Goal: Information Seeking & Learning: Learn about a topic

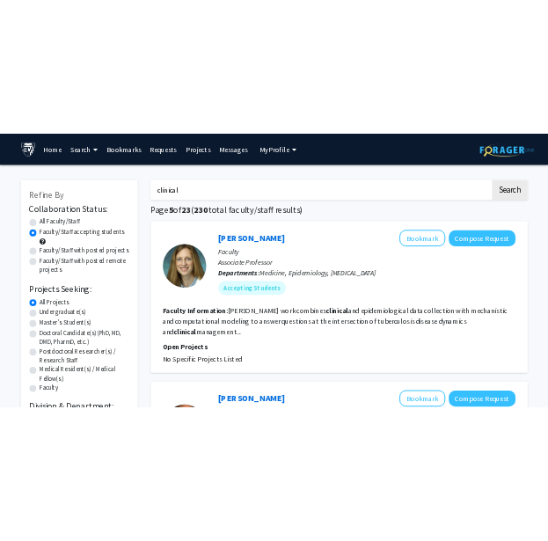
scroll to position [3404, 0]
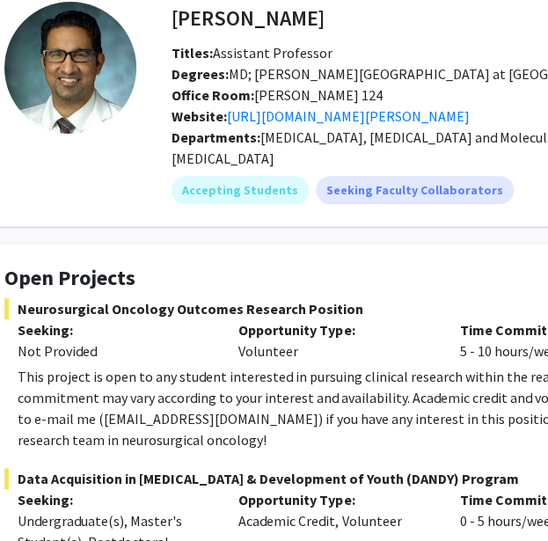
scroll to position [97, 74]
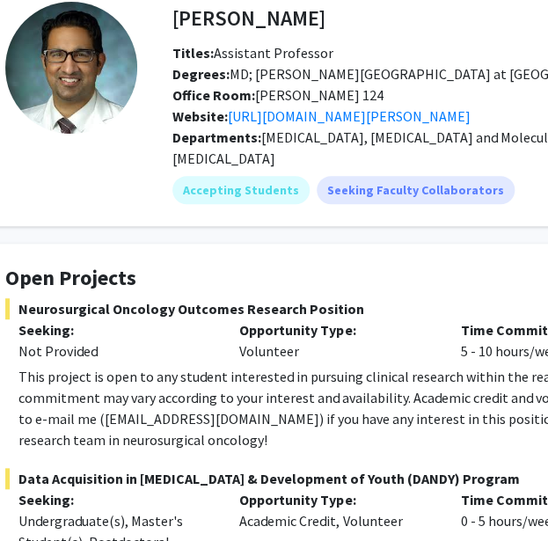
click at [141, 273] on fg-card-title "Open Projects" at bounding box center [453, 282] width 897 height 33
click at [35, 298] on span "Neurosurgical Oncology Outcomes Research Position" at bounding box center [453, 308] width 897 height 21
drag, startPoint x: 35, startPoint y: 290, endPoint x: 320, endPoint y: 281, distance: 285.0
click at [320, 298] on span "Neurosurgical Oncology Outcomes Research Position" at bounding box center [453, 308] width 897 height 21
copy span "Neurosurgical Oncology Outcomes Research Position"
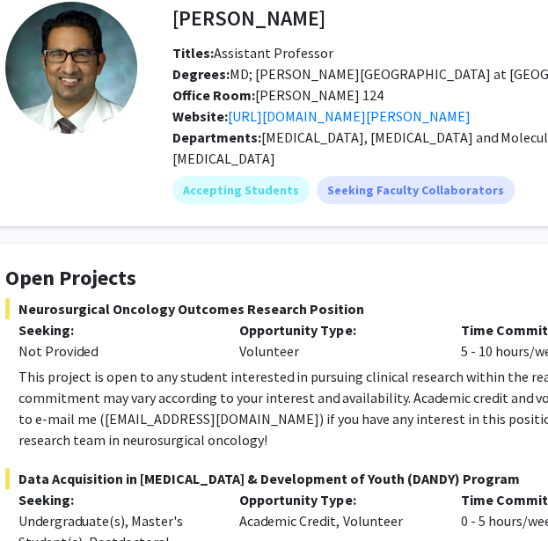
click at [186, 340] on div "Not Provided" at bounding box center [115, 350] width 194 height 21
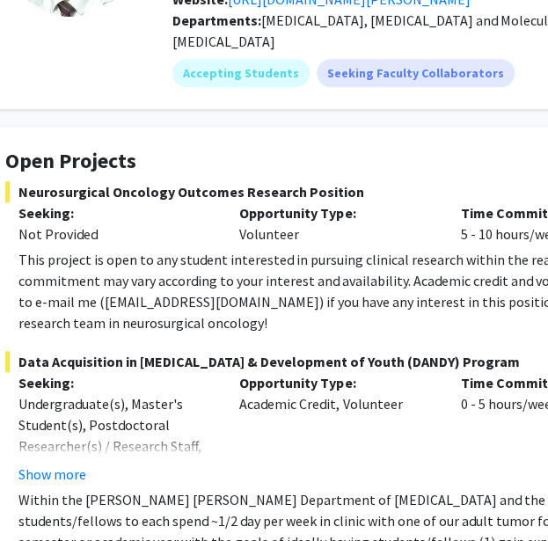
scroll to position [216, 74]
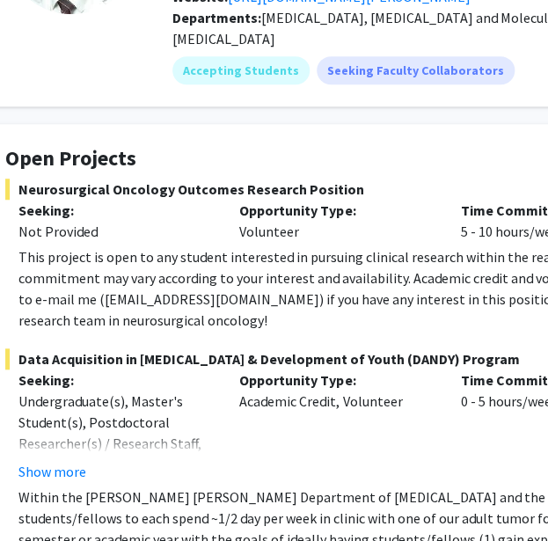
click at [152, 273] on div "This project is open to any student interested in pursuing clinical research wi…" at bounding box center [460, 288] width 884 height 84
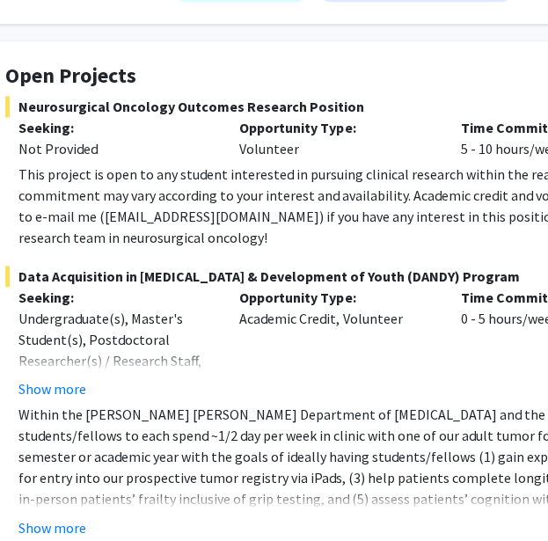
click at [197, 287] on p "Seeking:" at bounding box center [115, 297] width 194 height 21
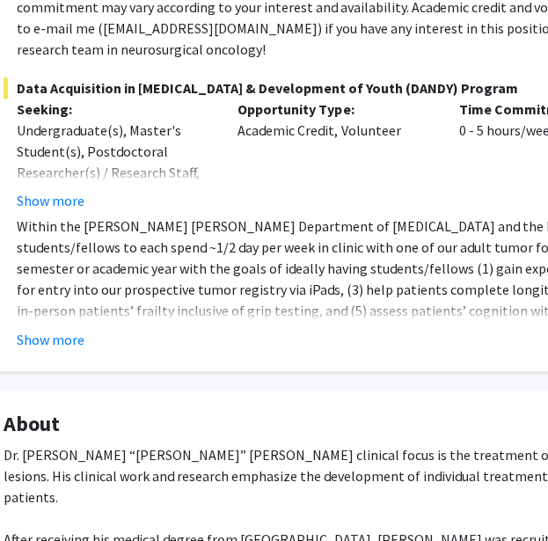
scroll to position [489, 76]
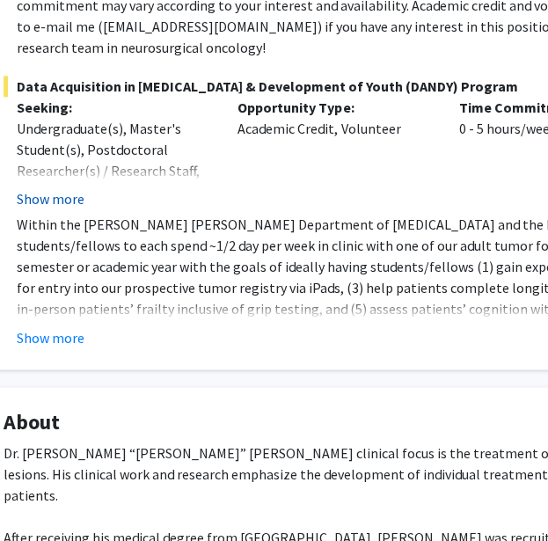
click at [76, 188] on button "Show more" at bounding box center [51, 198] width 68 height 21
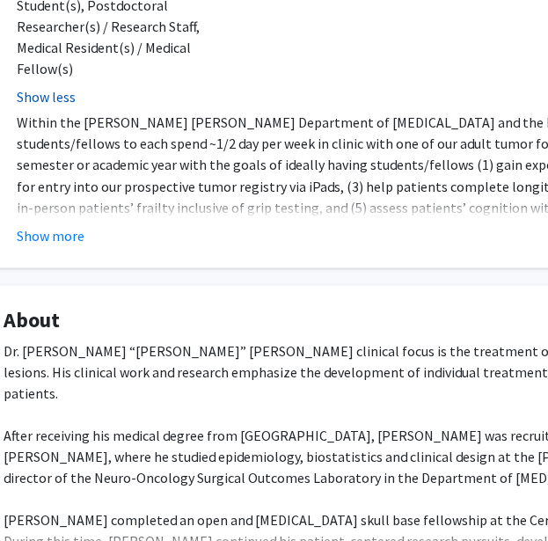
scroll to position [642, 76]
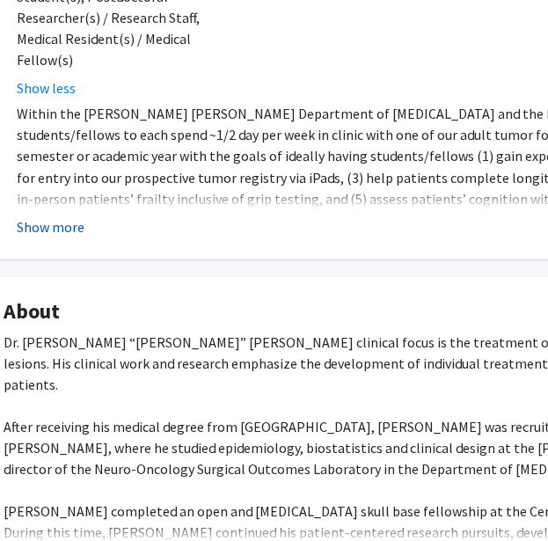
click at [55, 215] on button "Show more" at bounding box center [51, 225] width 68 height 21
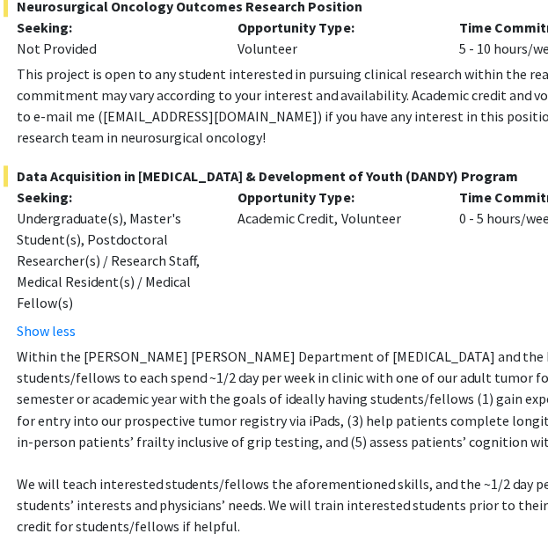
scroll to position [400, 76]
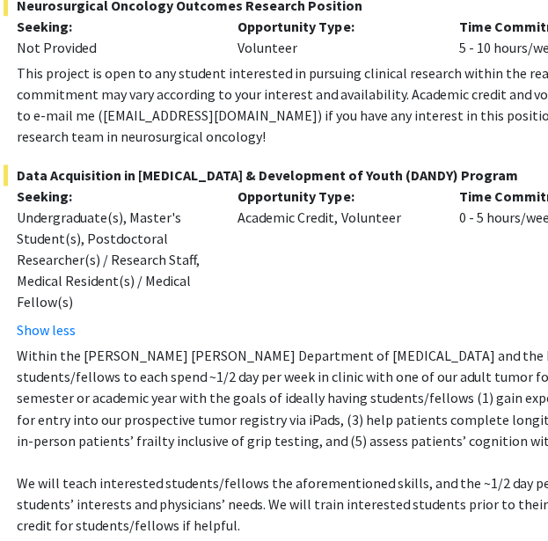
click at [113, 136] on fg-project-list "Neurosurgical Oncology Outcomes Research Position Seeking: Not Provided Opportu…" at bounding box center [452, 321] width 897 height 652
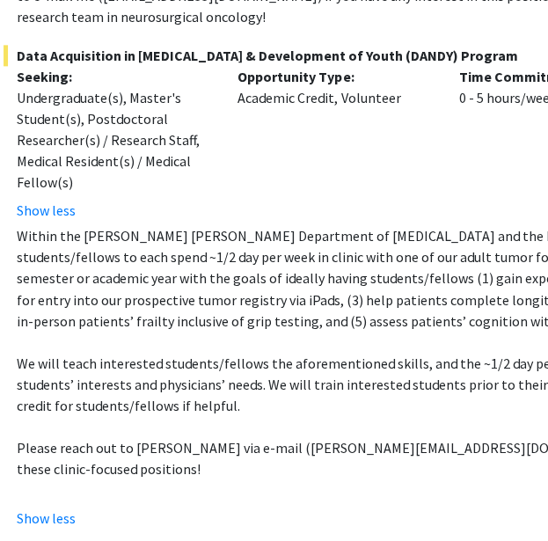
scroll to position [519, 76]
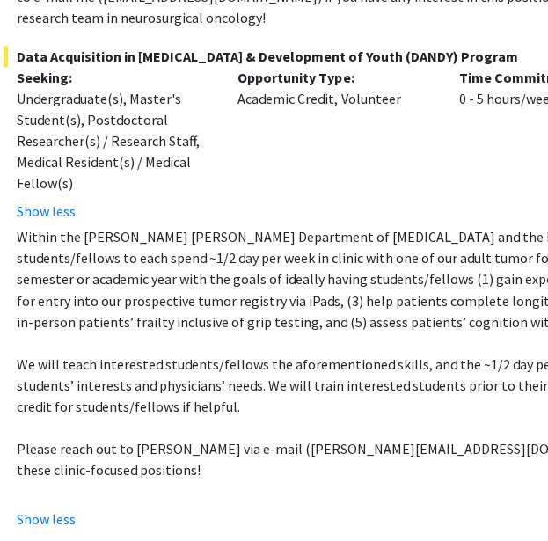
click at [42, 46] on span "Data Acquisition in Neurosurgery & Development of Youth (DANDY) Program" at bounding box center [452, 56] width 897 height 21
click at [33, 46] on span "Data Acquisition in Neurosurgery & Development of Youth (DANDY) Program" at bounding box center [452, 56] width 897 height 21
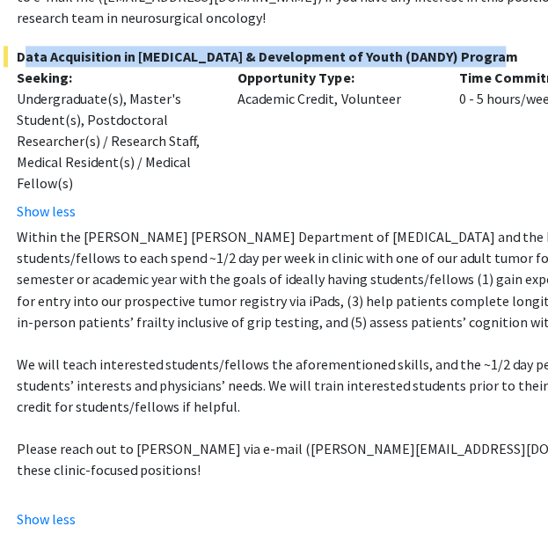
drag, startPoint x: 33, startPoint y: 37, endPoint x: 438, endPoint y: 34, distance: 404.5
click at [438, 46] on span "Data Acquisition in Neurosurgery & Development of Youth (DANDY) Program" at bounding box center [452, 56] width 897 height 21
copy span "Data Acquisition in Neurosurgery & Development of Youth (DANDY) Program"
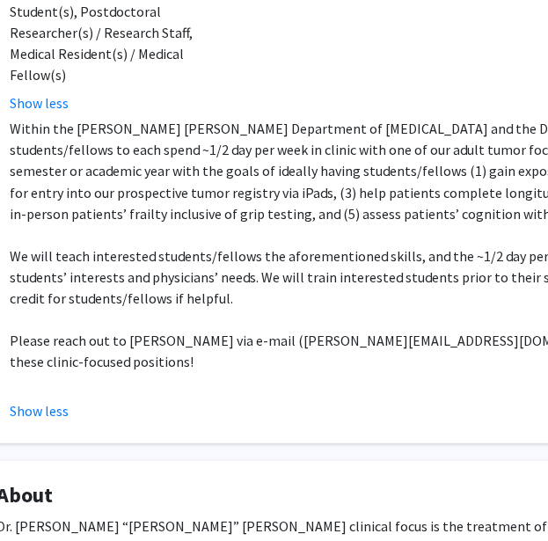
scroll to position [659, 83]
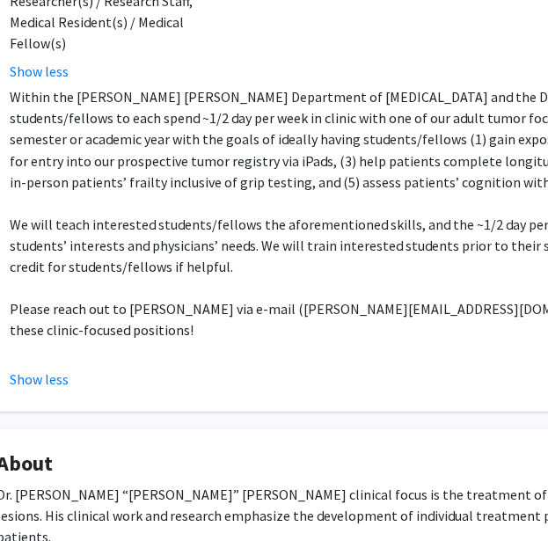
click at [83, 114] on p "Within the Johns Hopkins Department of Neurosurgery and the Division of Neuro-O…" at bounding box center [452, 139] width 884 height 106
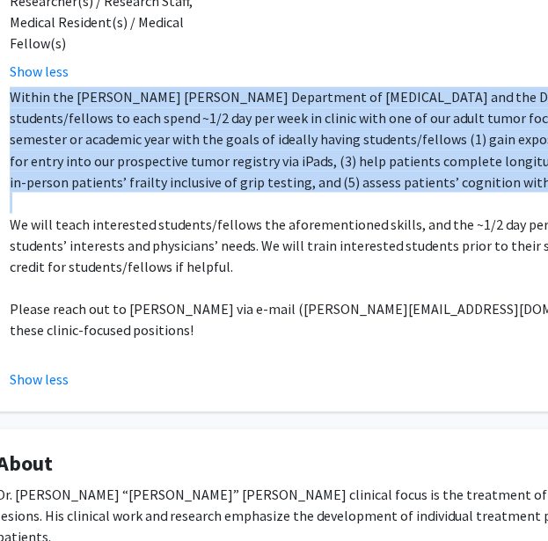
click at [83, 114] on p "Within the Johns Hopkins Department of Neurosurgery and the Division of Neuro-O…" at bounding box center [452, 139] width 884 height 106
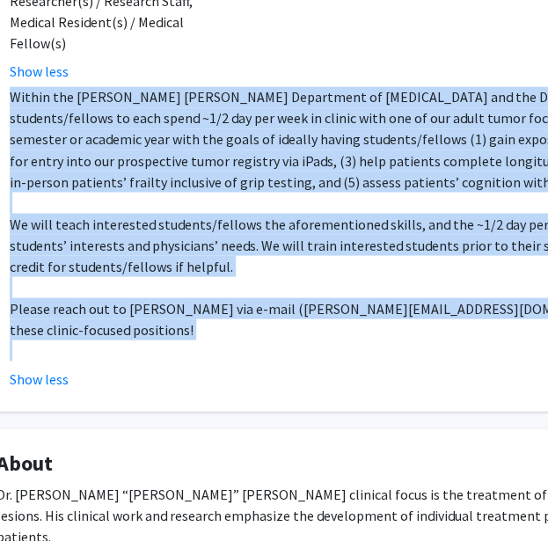
drag, startPoint x: 83, startPoint y: 114, endPoint x: 91, endPoint y: 282, distance: 168.2
click at [91, 282] on div "Within the Johns Hopkins Department of Neurosurgery and the Division of Neuro-O…" at bounding box center [452, 223] width 884 height 274
copy div "Within the Johns Hopkins Department of Neurosurgery and the Division of Neuro-O…"
click at [127, 135] on p "Within the Johns Hopkins Department of Neurosurgery and the Division of Neuro-O…" at bounding box center [452, 139] width 884 height 106
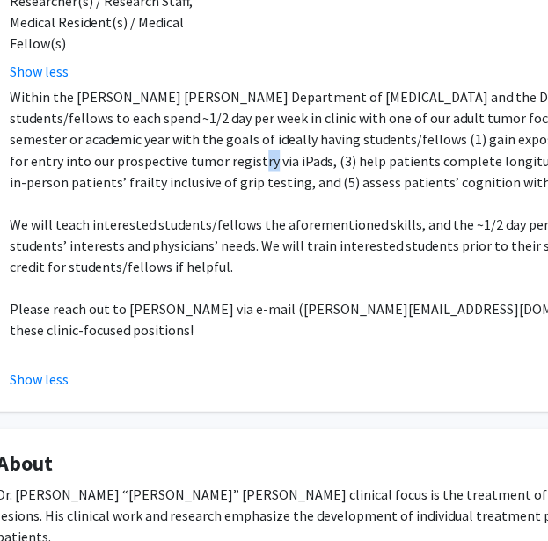
click at [127, 135] on p "Within the Johns Hopkins Department of Neurosurgery and the Division of Neuro-O…" at bounding box center [452, 139] width 884 height 106
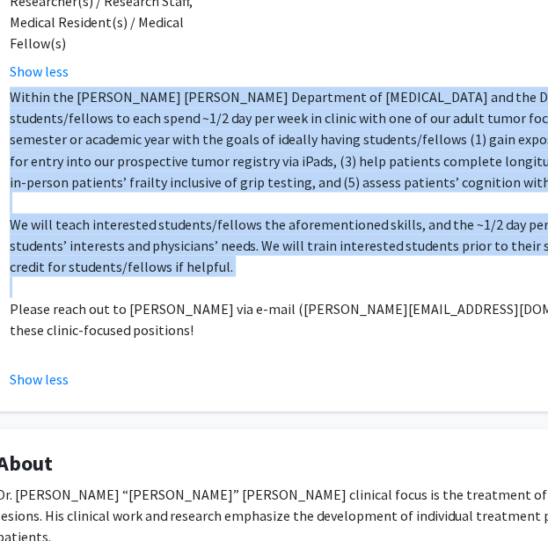
drag, startPoint x: 127, startPoint y: 135, endPoint x: 131, endPoint y: 215, distance: 80.1
click at [131, 215] on div "Within the Johns Hopkins Department of Neurosurgery and the Division of Neuro-O…" at bounding box center [452, 223] width 884 height 274
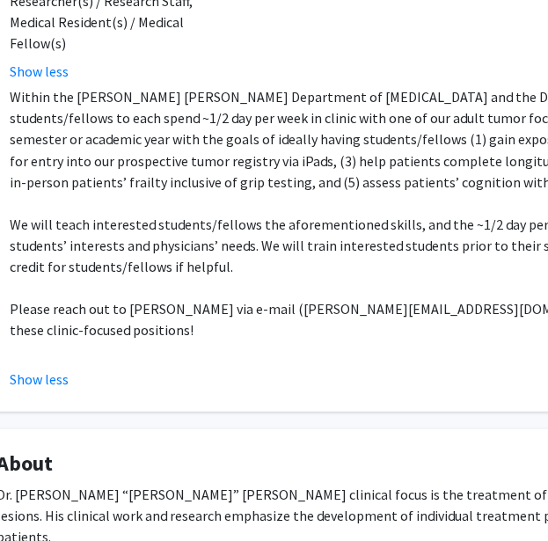
click at [131, 297] on p "Please reach out to Dr. Raj Mukherjee via e-mail (drraj@jhmi.edu) if you are po…" at bounding box center [452, 318] width 884 height 42
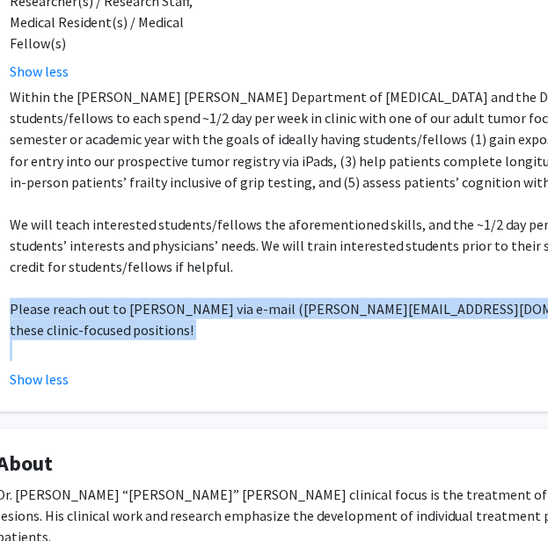
click at [131, 297] on p "Please reach out to Dr. Raj Mukherjee via e-mail (drraj@jhmi.edu) if you are po…" at bounding box center [452, 318] width 884 height 42
copy p "Please reach out to Dr. Raj Mukherjee via e-mail (drraj@jhmi.edu) if you are po…"
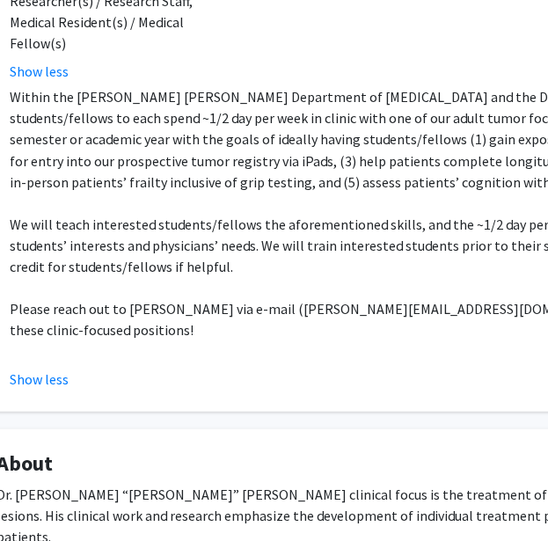
drag, startPoint x: 183, startPoint y: 80, endPoint x: 181, endPoint y: 12, distance: 67.7
click at [183, 86] on p "Within the Johns Hopkins Department of Neurosurgery and the Division of Neuro-O…" at bounding box center [452, 139] width 884 height 106
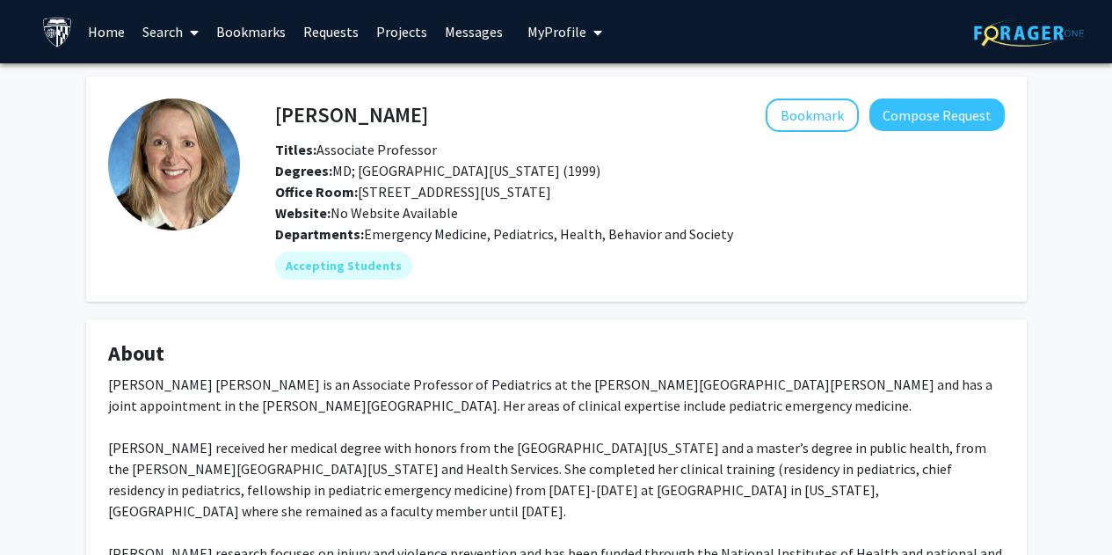
scroll to position [195, 0]
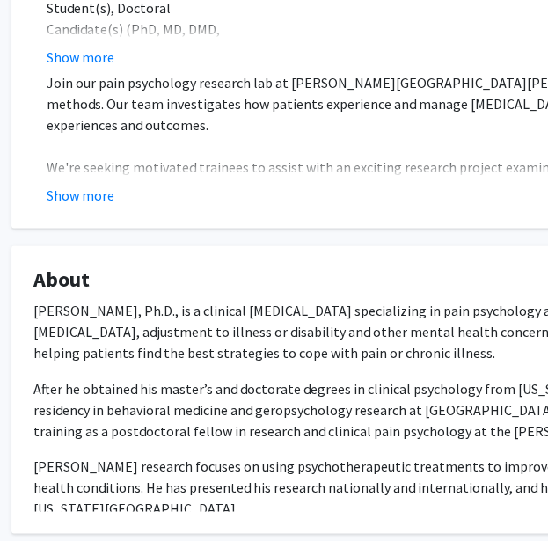
scroll to position [462, 46]
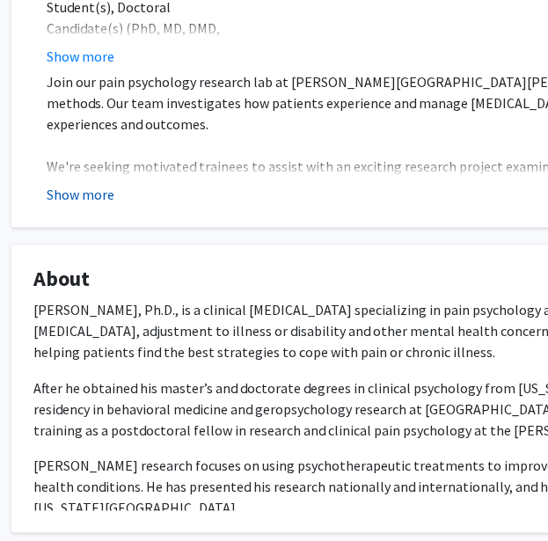
click at [90, 184] on button "Show more" at bounding box center [81, 194] width 68 height 21
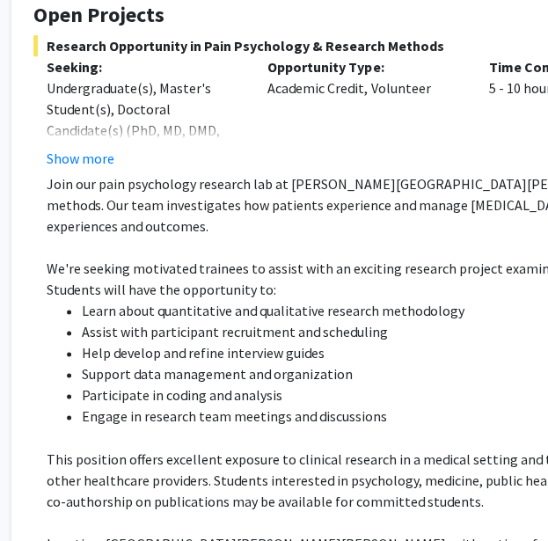
scroll to position [359, 46]
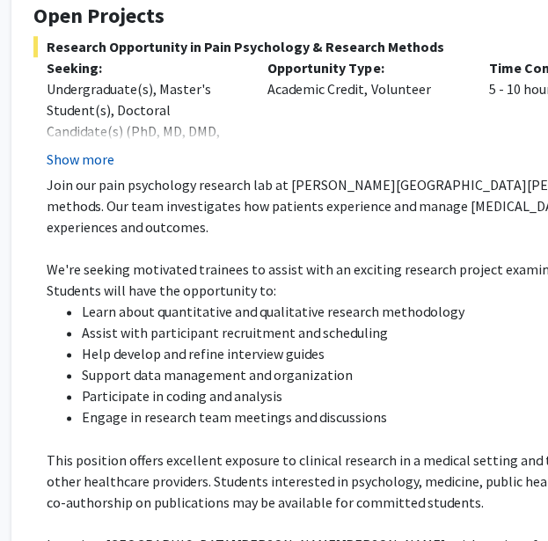
click at [99, 149] on button "Show more" at bounding box center [81, 159] width 68 height 21
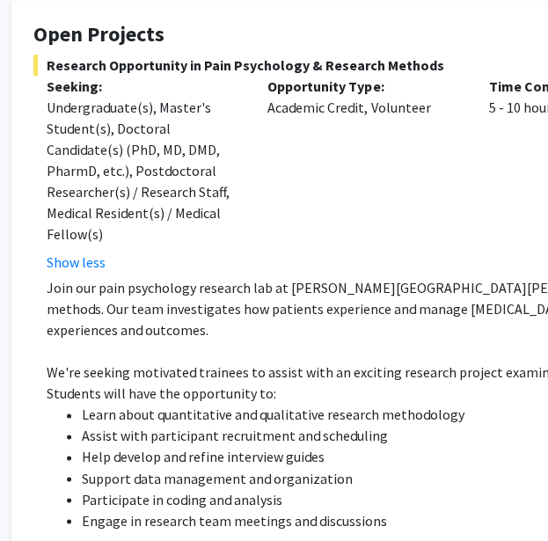
scroll to position [342, 46]
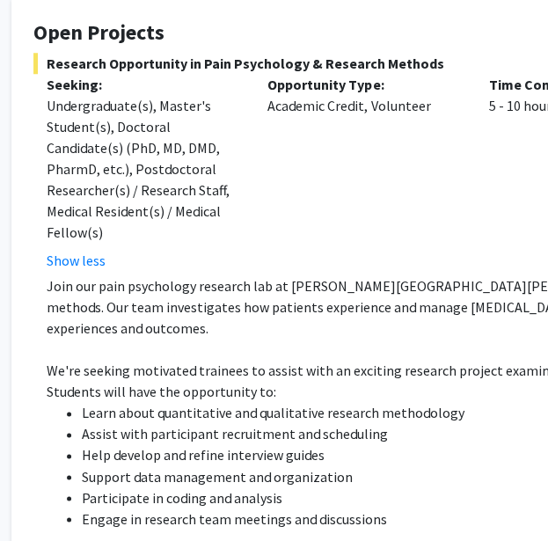
click at [206, 74] on p "Seeking:" at bounding box center [144, 84] width 194 height 21
click at [273, 53] on span "Research Opportunity in Pain Psychology & Research Methods" at bounding box center [481, 63] width 897 height 21
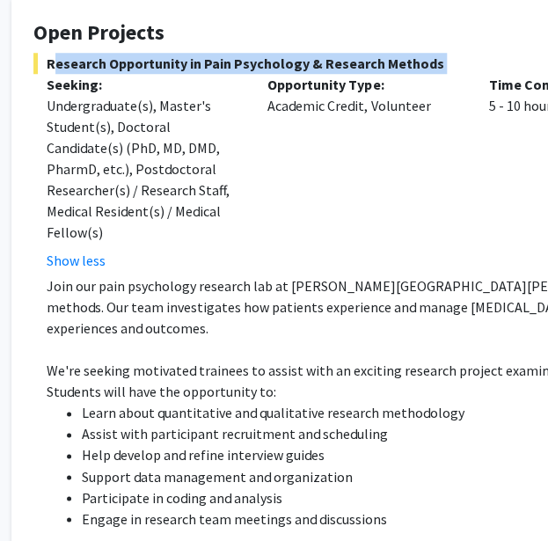
click at [273, 53] on span "Research Opportunity in Pain Psychology & Research Methods" at bounding box center [481, 63] width 897 height 21
copy span "Research Opportunity in Pain Psychology & Research Methods"
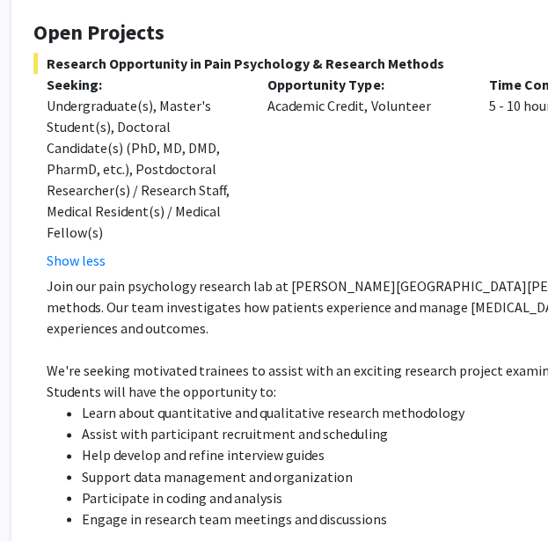
click at [233, 96] on div "Undergraduate(s), Master's Student(s), Doctoral Candidate(s) (PhD, MD, DMD, Pha…" at bounding box center [144, 169] width 194 height 148
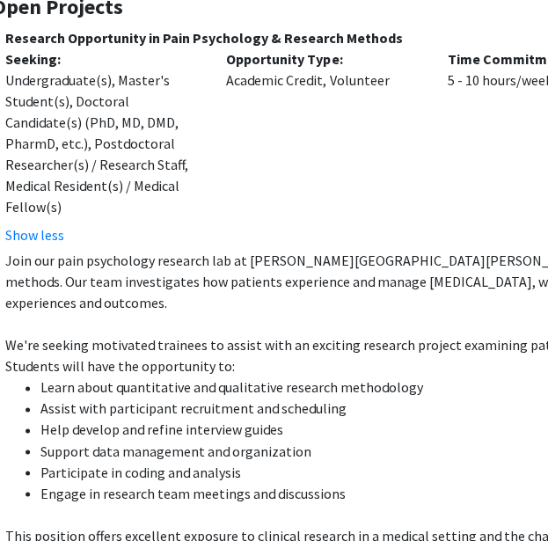
scroll to position [368, 87]
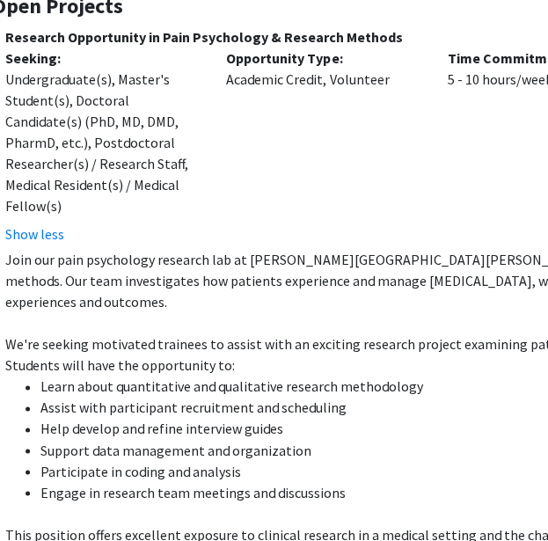
click at [200, 251] on p "Join our pain psychology research lab at Johns Hopkins School of Medicine to ga…" at bounding box center [447, 280] width 884 height 63
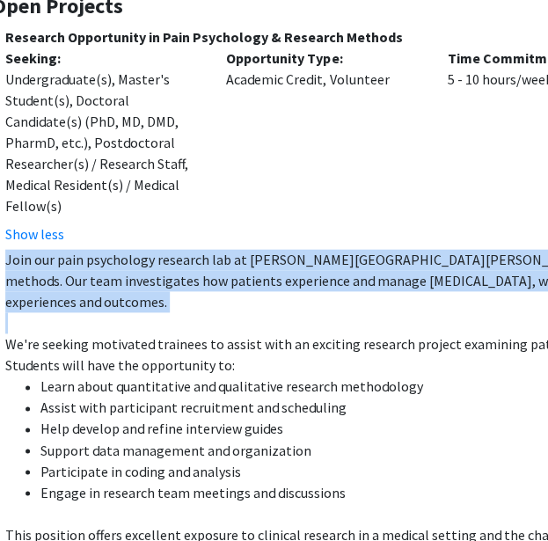
click at [203, 252] on p "Join our pain psychology research lab at Johns Hopkins School of Medicine to ga…" at bounding box center [447, 280] width 884 height 63
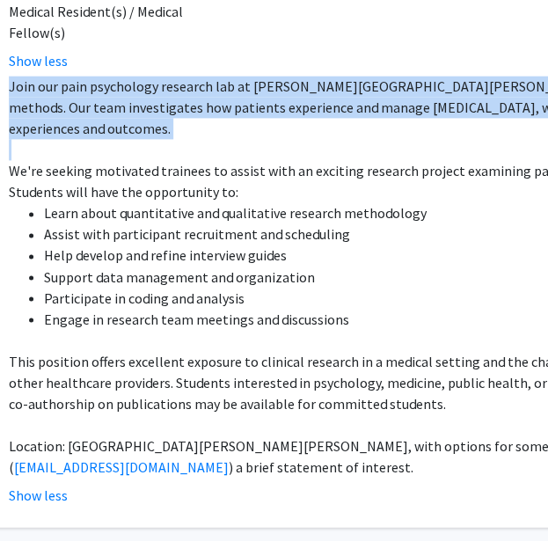
scroll to position [543, 84]
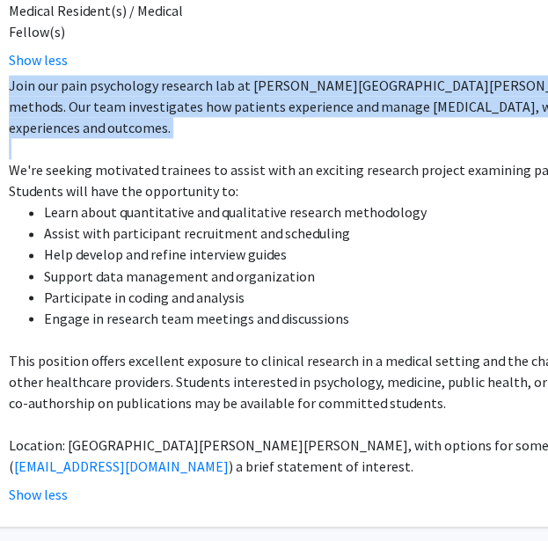
click at [200, 84] on p "Join our pain psychology research lab at Johns Hopkins School of Medicine to ga…" at bounding box center [451, 106] width 884 height 63
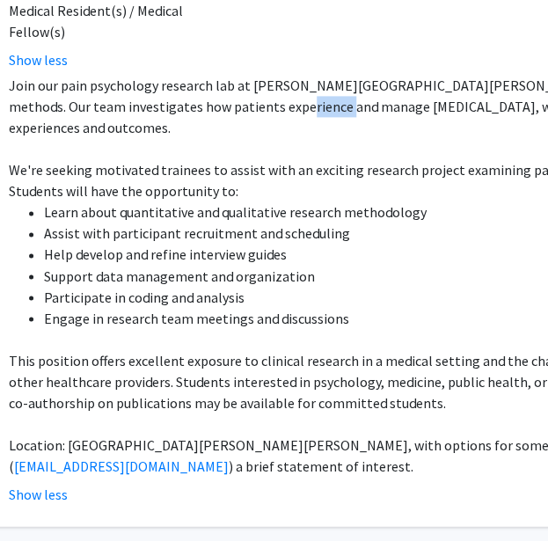
click at [200, 84] on p "Join our pain psychology research lab at Johns Hopkins School of Medicine to ga…" at bounding box center [451, 106] width 884 height 63
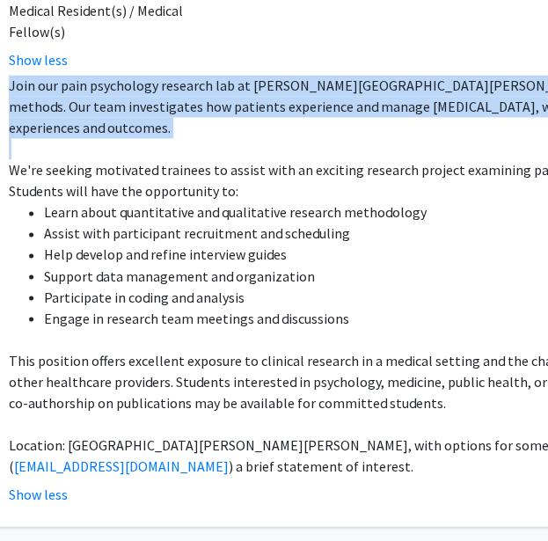
click at [200, 84] on p "Join our pain psychology research lab at Johns Hopkins School of Medicine to ga…" at bounding box center [451, 106] width 884 height 63
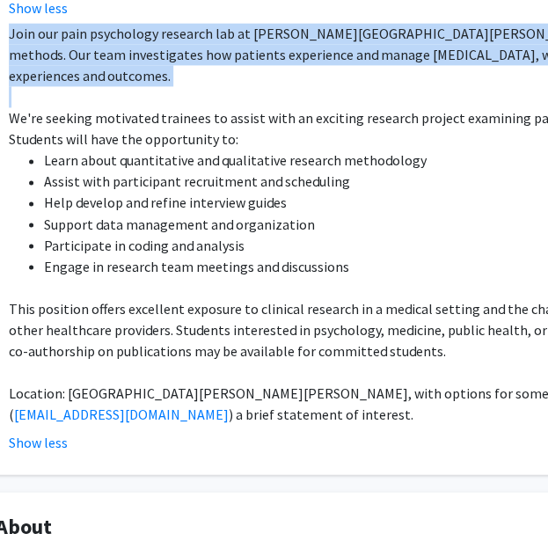
scroll to position [593, 84]
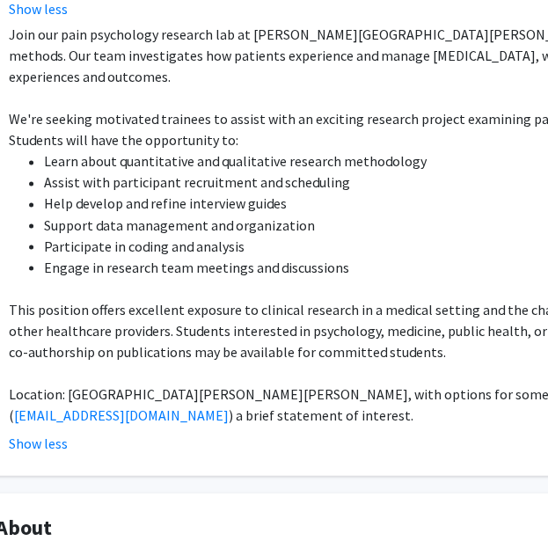
click at [223, 193] on li "Help develop and refine interview guides" at bounding box center [468, 203] width 848 height 21
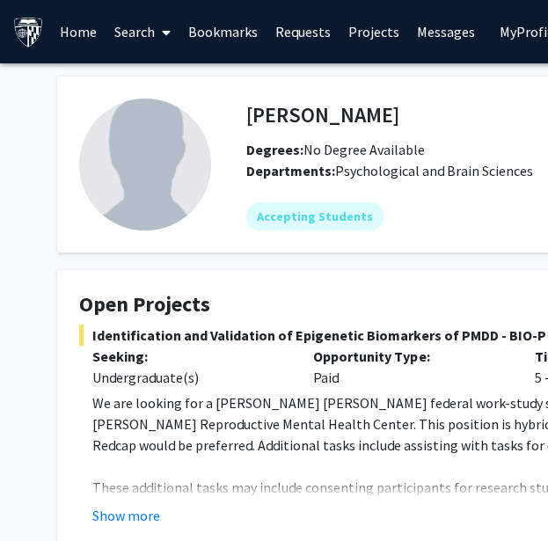
click at [442, 175] on span "Psychological and Brain Sciences" at bounding box center [434, 171] width 198 height 18
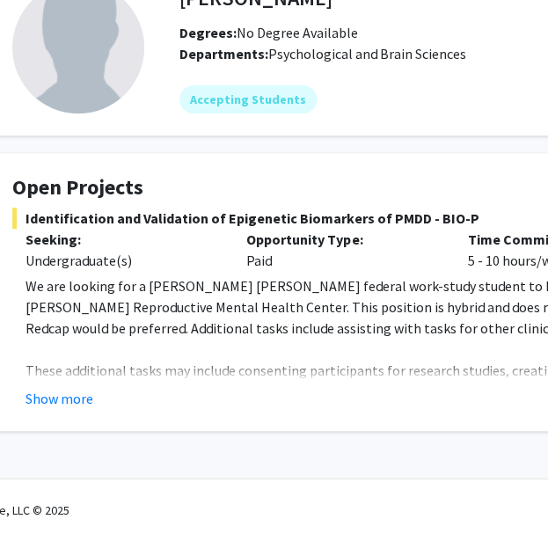
scroll to position [117, 68]
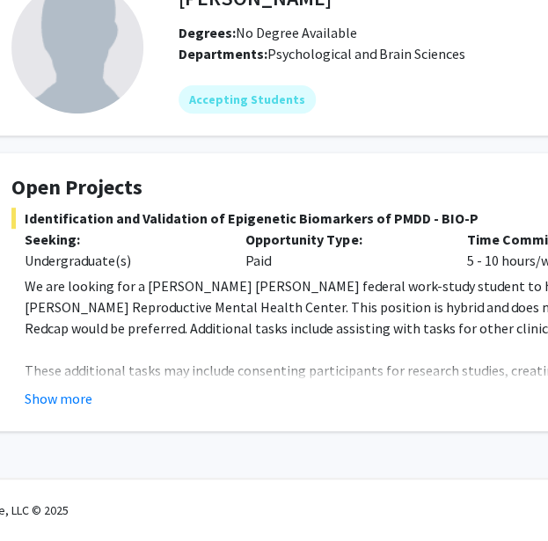
click at [433, 250] on div "Opportunity Type: Paid" at bounding box center [342, 250] width 221 height 42
click at [65, 396] on button "Show more" at bounding box center [59, 398] width 68 height 21
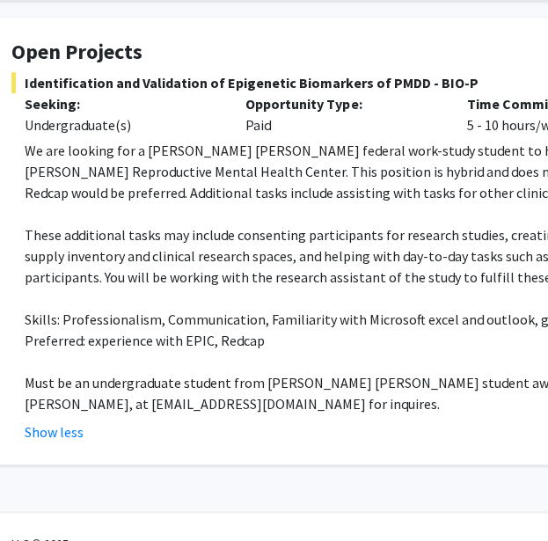
scroll to position [257, 68]
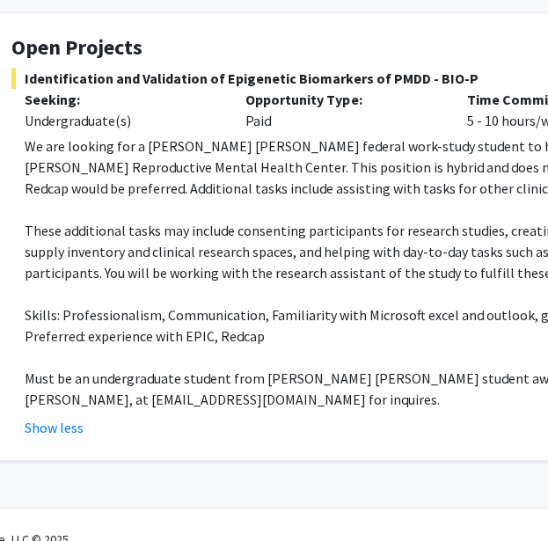
click at [189, 75] on span "Identification and Validation of Epigenetic Biomarkers of PMDD - BIO-P" at bounding box center [459, 78] width 897 height 21
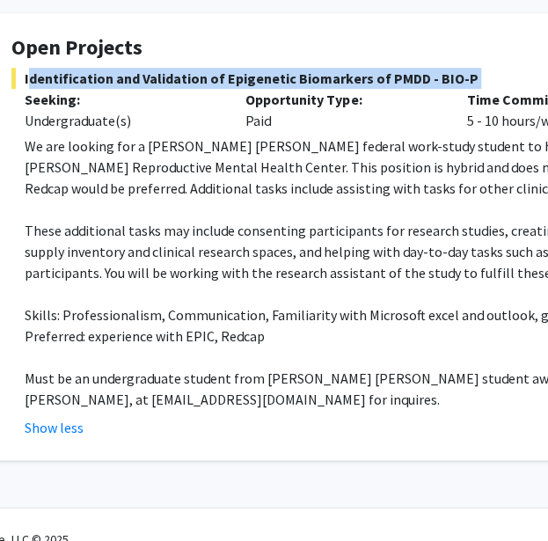
click at [189, 75] on span "Identification and Validation of Epigenetic Biomarkers of PMDD - BIO-P" at bounding box center [459, 78] width 897 height 21
copy span "Identification and Validation of Epigenetic Biomarkers of PMDD - BIO-P"
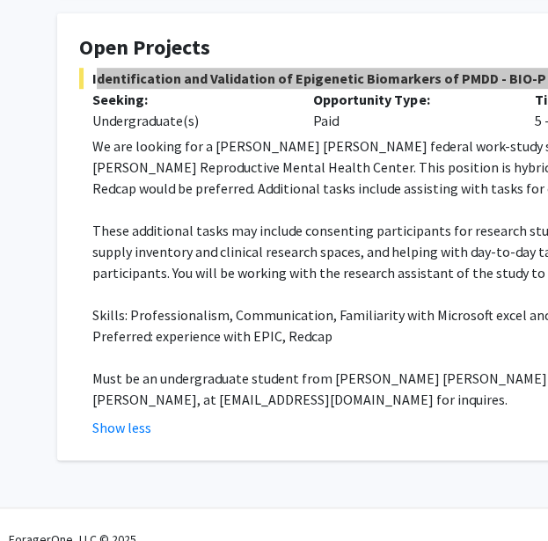
scroll to position [257, 47]
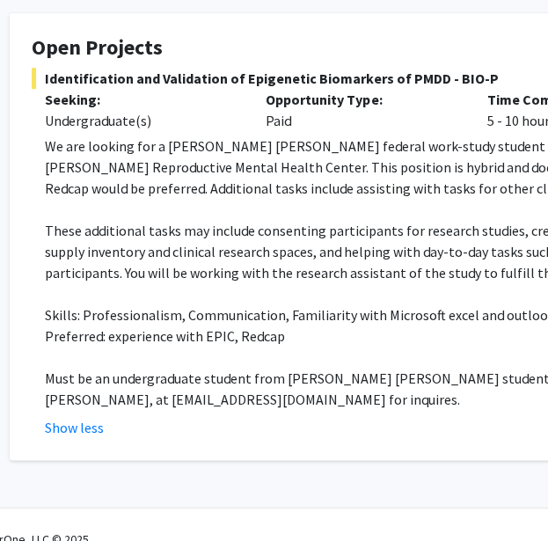
click at [56, 376] on p "Must be an undergraduate student from Johns Hopkins student awarded Federal Wor…" at bounding box center [487, 389] width 884 height 42
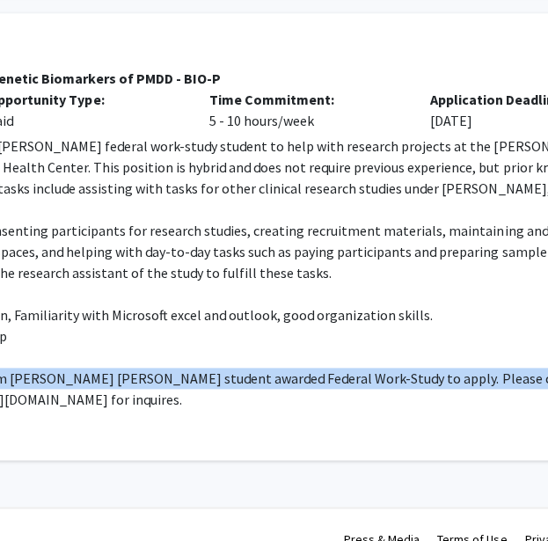
scroll to position [257, 327]
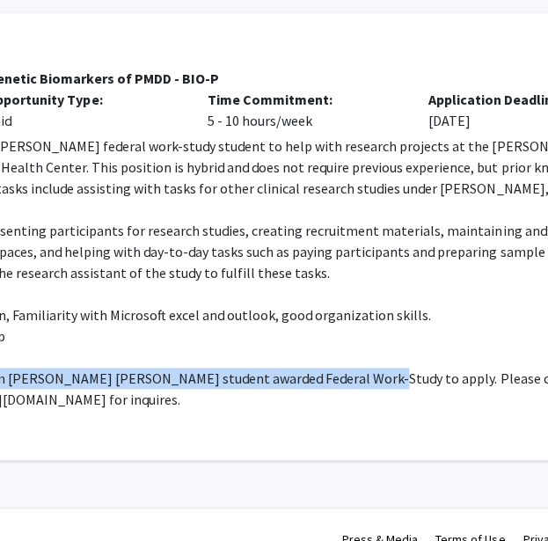
drag, startPoint x: 56, startPoint y: 376, endPoint x: 334, endPoint y: 374, distance: 277.9
click at [334, 374] on p "Must be an undergraduate student from Johns Hopkins student awarded Federal Wor…" at bounding box center [207, 389] width 884 height 42
copy p "Must be an undergraduate student from Johns Hopkins student awarded Federal Wor…"
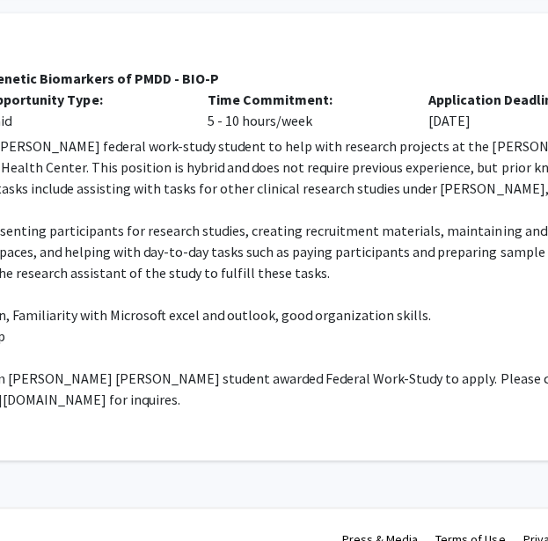
click at [157, 224] on p "These additional tasks may include consenting participants for research studies…" at bounding box center [207, 251] width 884 height 63
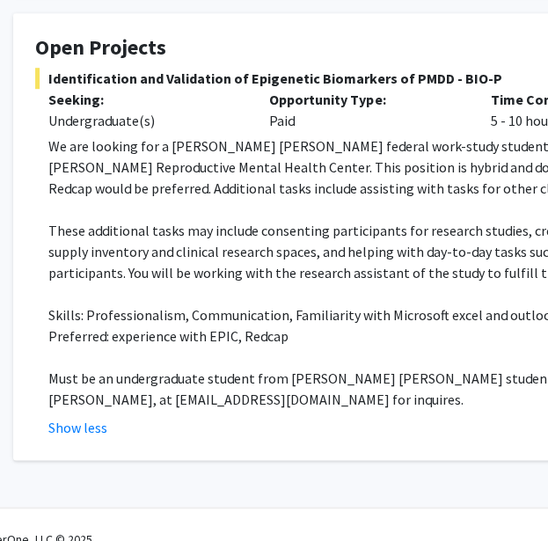
scroll to position [257, 40]
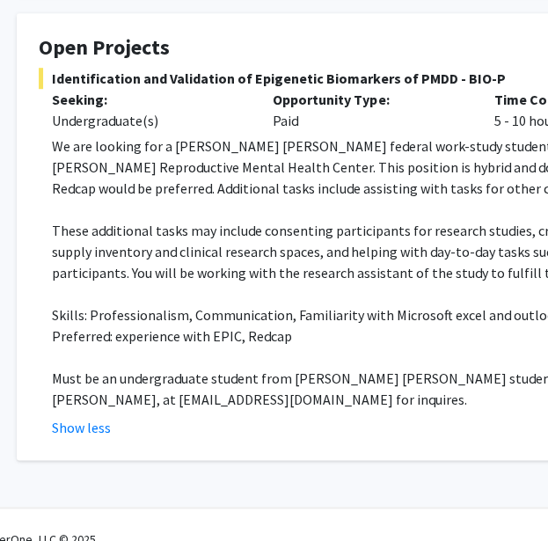
click at [354, 146] on p "We are looking for a Johns Hopkins federal work-study student to help with rese…" at bounding box center [494, 166] width 884 height 63
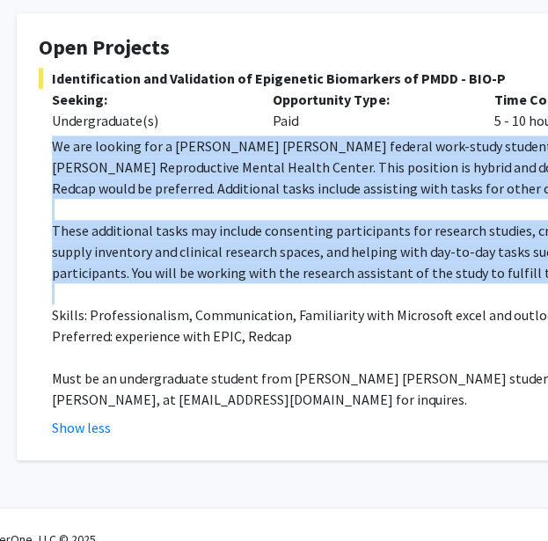
drag, startPoint x: 354, startPoint y: 146, endPoint x: 324, endPoint y: 244, distance: 102.3
click at [324, 244] on div "We are looking for a Johns Hopkins federal work-study student to help with rese…" at bounding box center [494, 272] width 884 height 274
copy div "We are looking for a Johns Hopkins federal work-study student to help with rese…"
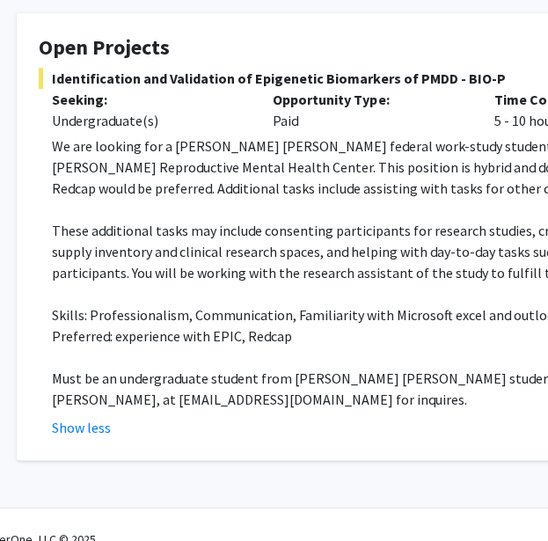
click at [186, 312] on p "Skills: Professionalism, Communication, Familiarity with Microsoft excel and ou…" at bounding box center [494, 314] width 884 height 21
click at [348, 269] on p "These additional tasks may include consenting participants for research studies…" at bounding box center [494, 251] width 884 height 63
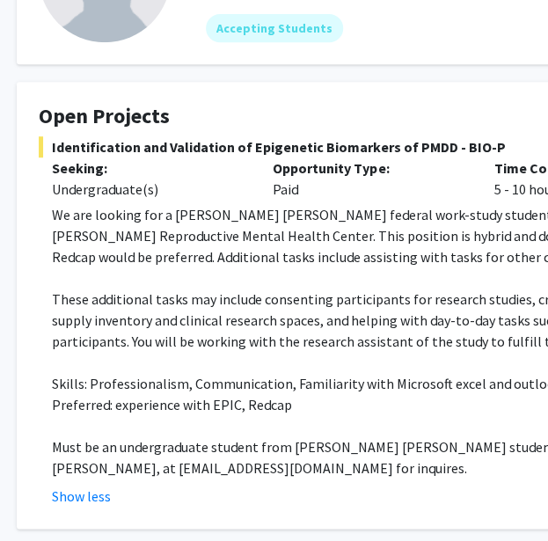
scroll to position [286, 40]
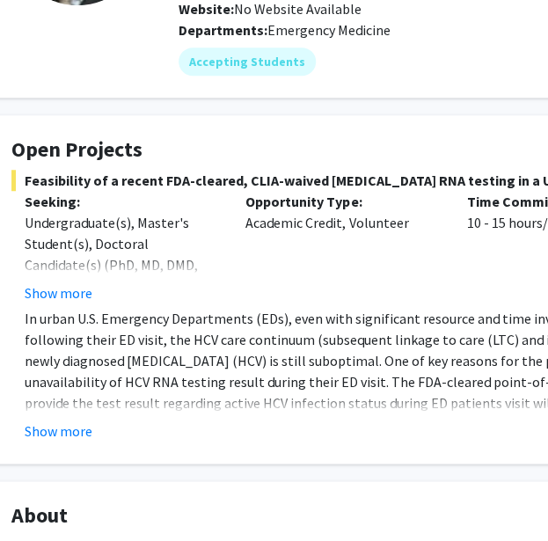
scroll to position [225, 81]
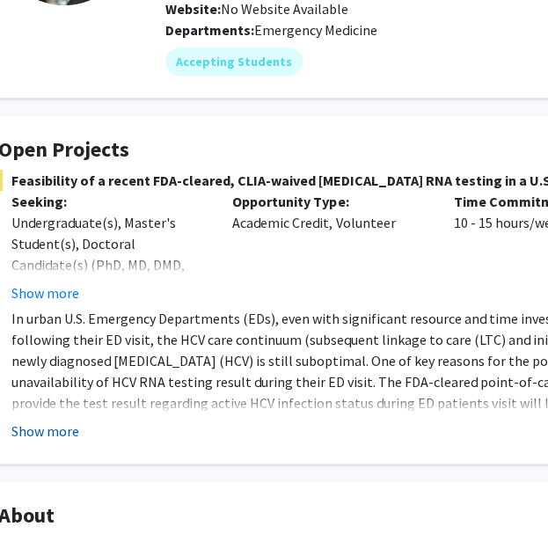
click at [64, 432] on button "Show more" at bounding box center [45, 430] width 68 height 21
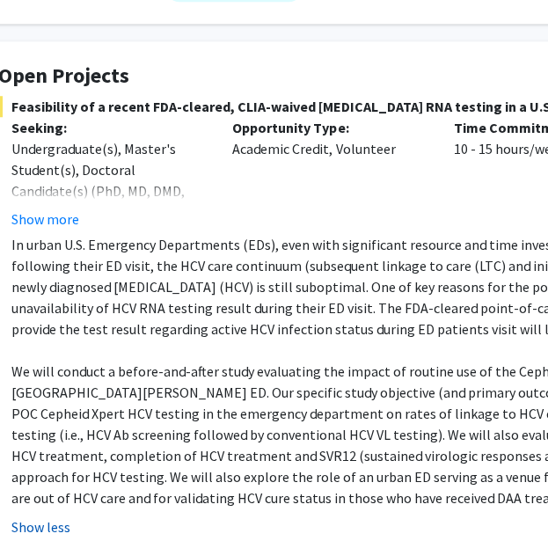
scroll to position [361, 81]
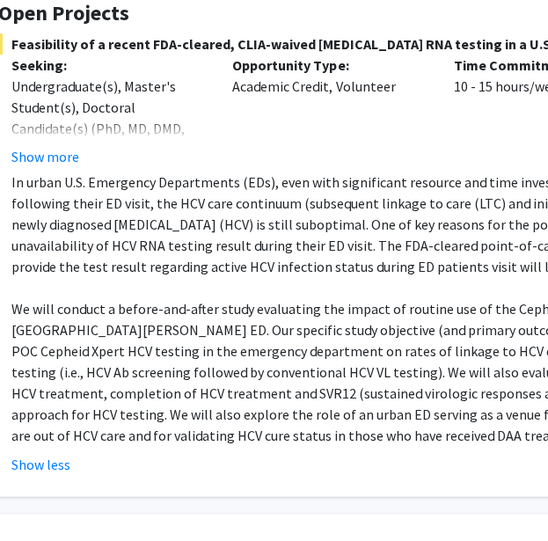
click at [133, 50] on span "Feasibility of a recent FDA-cleared, CLIA-waived [MEDICAL_DATA] RNA testing in …" at bounding box center [446, 43] width 897 height 21
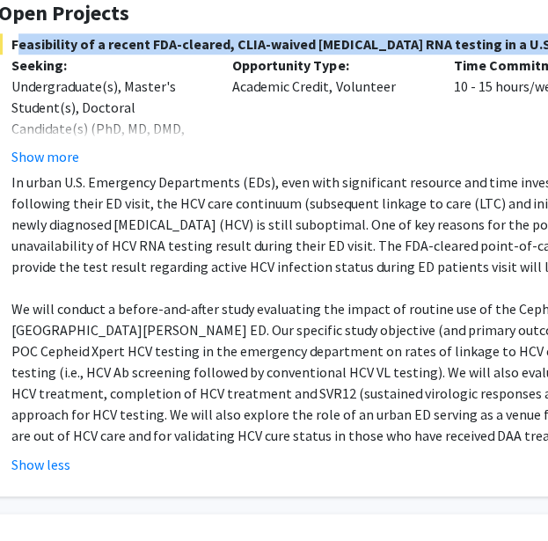
click at [133, 50] on span "Feasibility of a recent FDA-cleared, CLIA-waived [MEDICAL_DATA] RNA testing in …" at bounding box center [446, 43] width 897 height 21
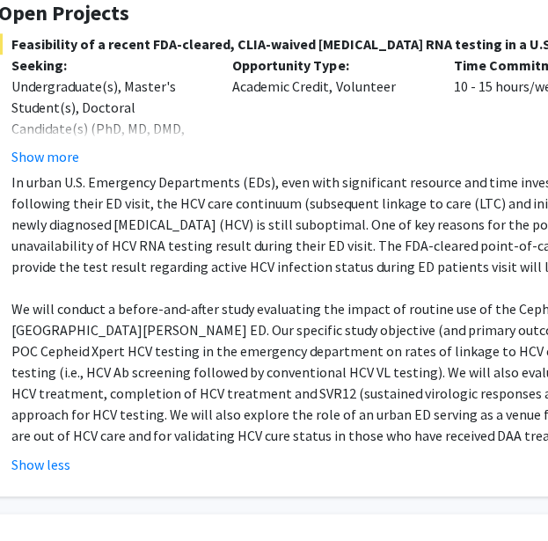
click at [162, 244] on p "In urban U.S. Emergency Departments (EDs), even with significant resource and t…" at bounding box center [453, 224] width 884 height 106
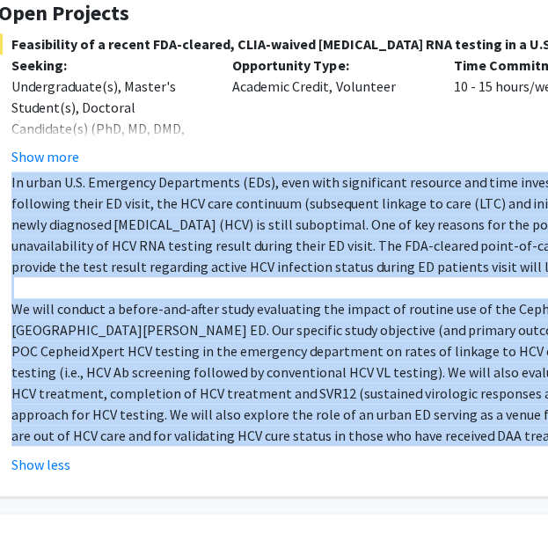
drag, startPoint x: 162, startPoint y: 244, endPoint x: 160, endPoint y: 355, distance: 110.8
click at [160, 355] on div "In urban U.S. Emergency Departments (EDs), even with significant resource and t…" at bounding box center [453, 308] width 884 height 274
copy div "In urban U.S. Emergency Departments (EDs), even with significant resource and t…"
click at [441, 237] on p "In urban U.S. Emergency Departments (EDs), even with significant resource and t…" at bounding box center [453, 224] width 884 height 106
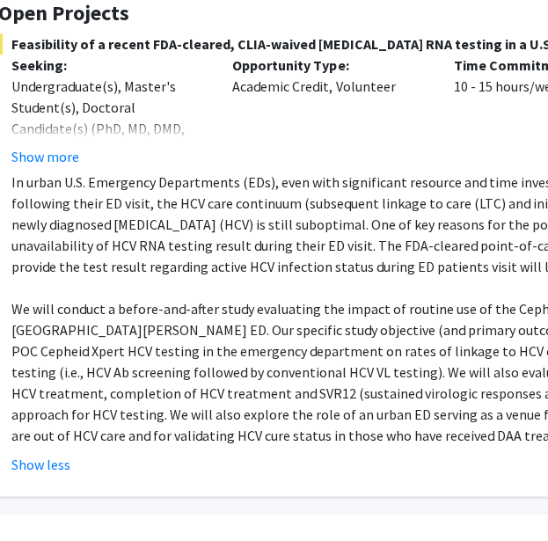
click at [283, 153] on div "Opportunity Type: Academic Credit, Volunteer" at bounding box center [329, 111] width 221 height 113
click at [394, 166] on div "Feasibility of a recent FDA-cleared, CLIA-waived hepatitis C RNA testing in a U…" at bounding box center [446, 253] width 897 height 441
click at [172, 346] on p "We will conduct a before-and-after study evaluating the impact of routine use o…" at bounding box center [453, 372] width 884 height 148
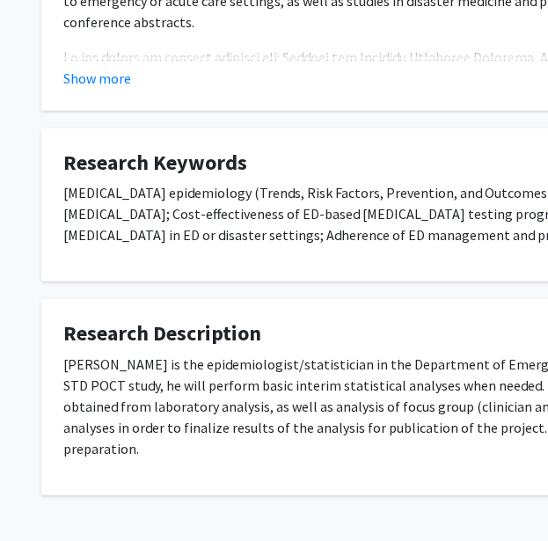
scroll to position [1081, 16]
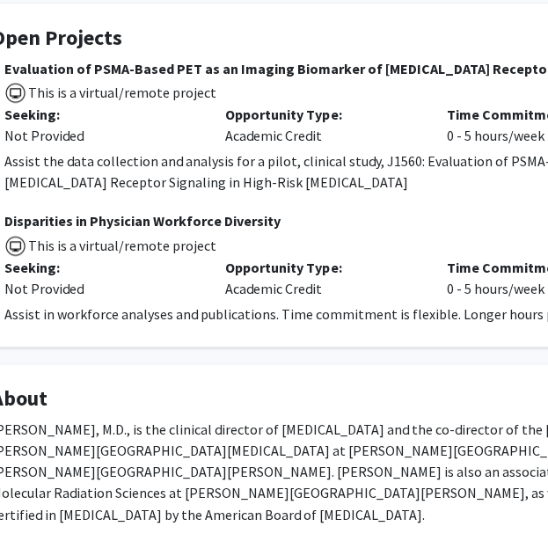
scroll to position [316, 72]
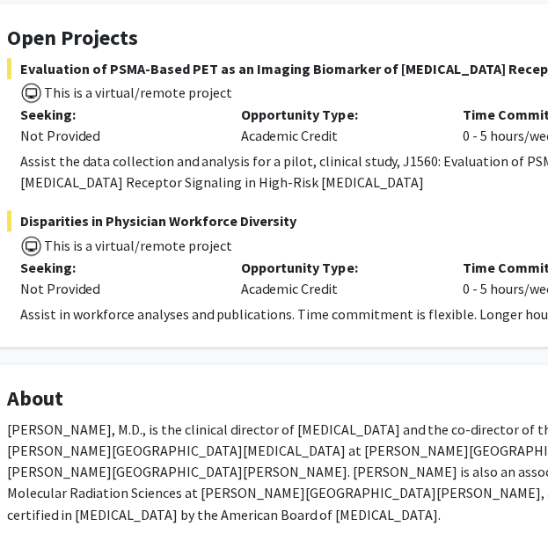
click at [164, 218] on span "Disparities in Physician Workforce Diversity" at bounding box center [455, 220] width 897 height 21
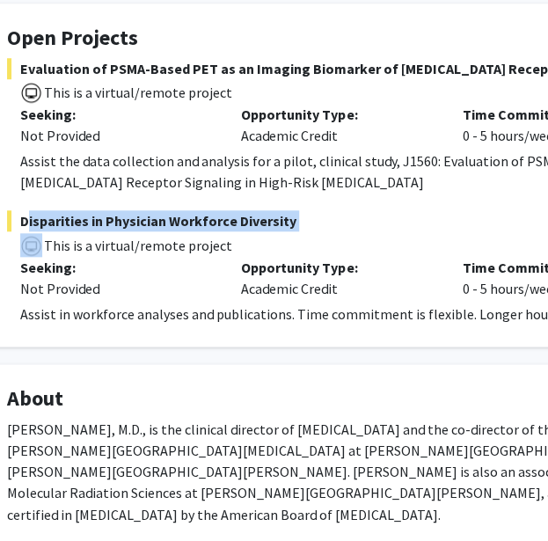
click at [164, 218] on span "Disparities in Physician Workforce Diversity" at bounding box center [455, 220] width 897 height 21
copy span "Disparities in Physician Workforce Diversity"
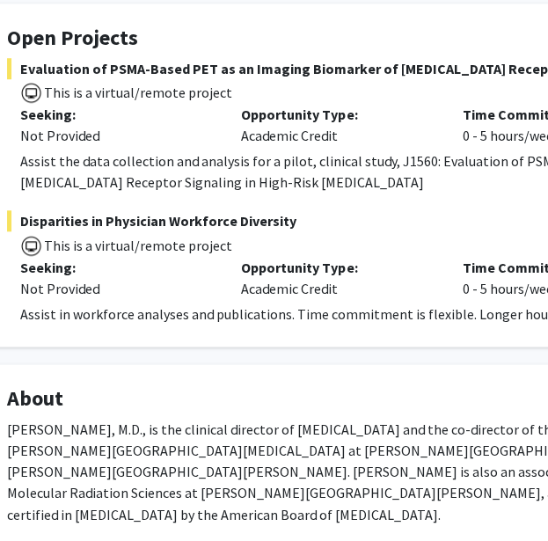
click at [167, 313] on div "Assist in workforce analyses and publications. Time commitment is flexible. Lon…" at bounding box center [462, 313] width 884 height 21
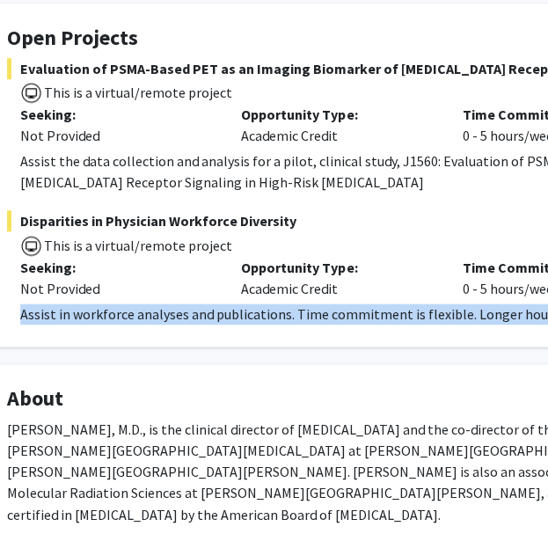
click at [167, 313] on div "Assist in workforce analyses and publications. Time commitment is flexible. Lon…" at bounding box center [462, 313] width 884 height 21
click at [118, 310] on div "Assist in workforce analyses and publications. Time commitment is flexible. Lon…" at bounding box center [462, 313] width 884 height 21
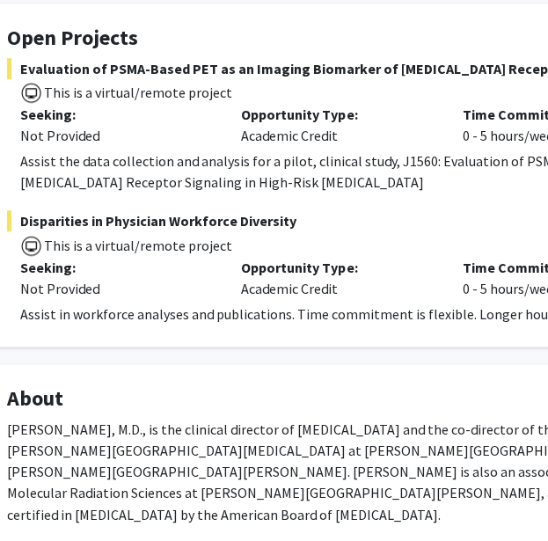
click at [46, 317] on div "Assist in workforce analyses and publications. Time commitment is flexible. Lon…" at bounding box center [462, 313] width 884 height 21
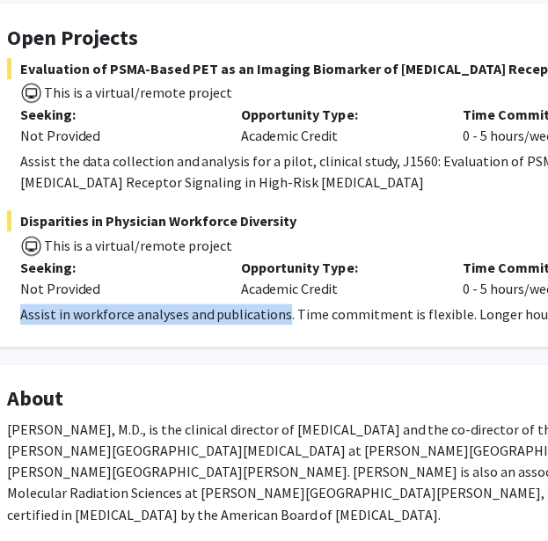
drag, startPoint x: 46, startPoint y: 317, endPoint x: 237, endPoint y: 317, distance: 191.7
click at [237, 317] on div "Assist in workforce analyses and publications. Time commitment is flexible. Lon…" at bounding box center [462, 313] width 884 height 21
copy div "Assist in workforce analyses and publications"
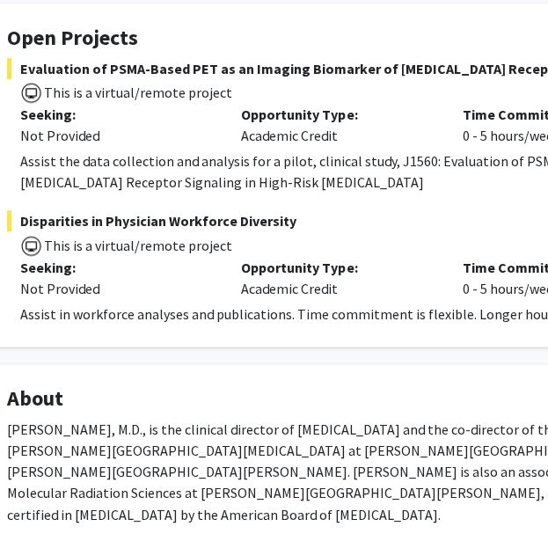
click at [125, 393] on h4 "About" at bounding box center [455, 398] width 897 height 25
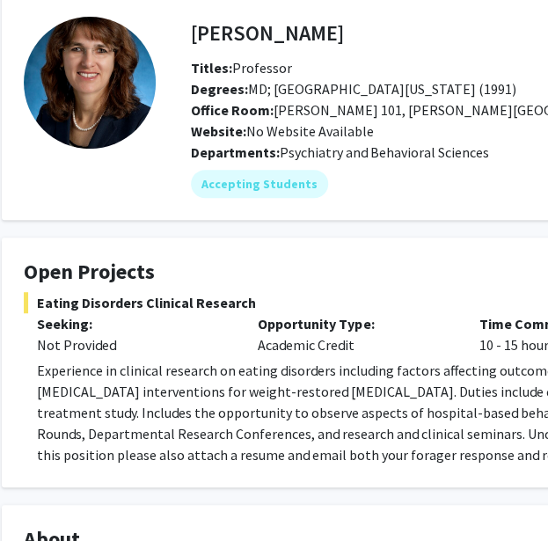
scroll to position [88, 62]
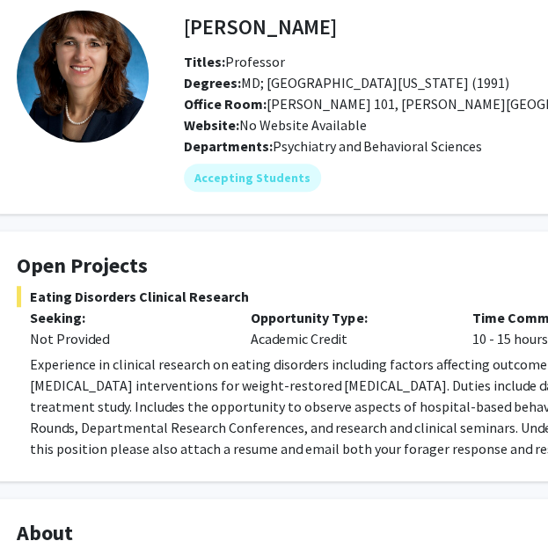
click at [232, 407] on span "Experience in clinical research on eating disorders including factors affecting…" at bounding box center [470, 416] width 880 height 123
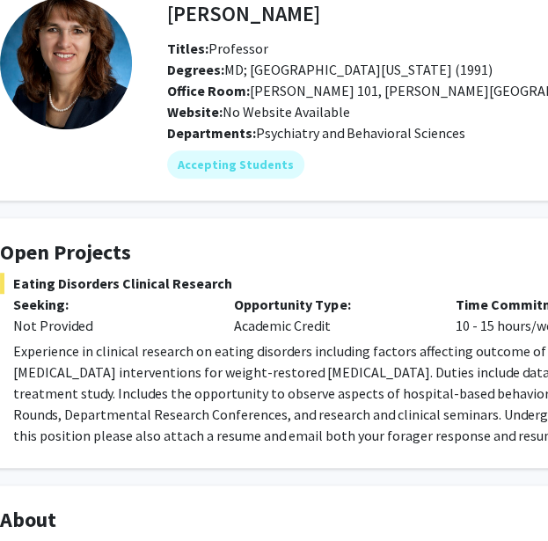
scroll to position [101, 76]
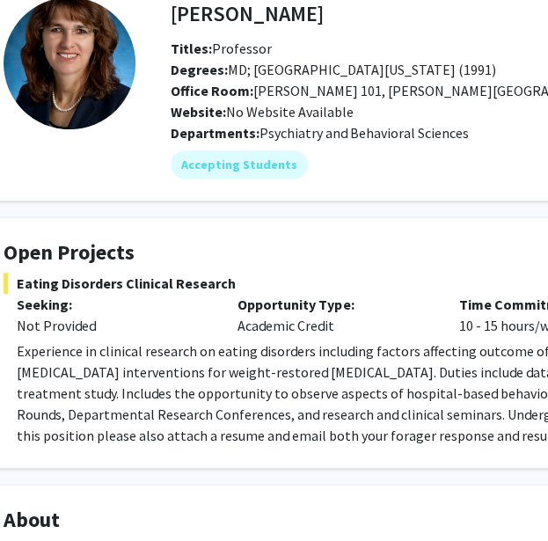
click at [208, 390] on span "Experience in clinical research on eating disorders including factors affecting…" at bounding box center [457, 403] width 880 height 123
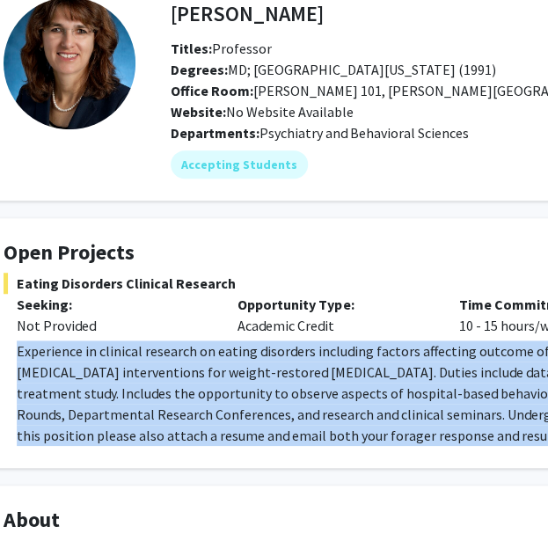
click at [208, 390] on span "Experience in clinical research on eating disorders including factors affecting…" at bounding box center [457, 403] width 880 height 123
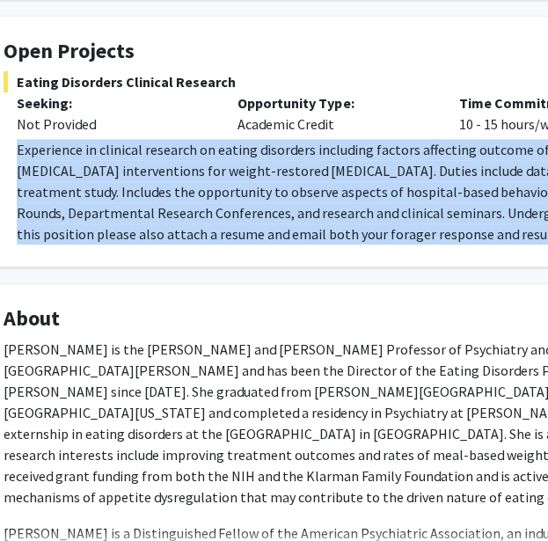
copy span "Experience in clinical research on eating disorders including factors affecting…"
click at [214, 161] on span "Experience in clinical research on eating disorders including factors affecting…" at bounding box center [457, 202] width 880 height 123
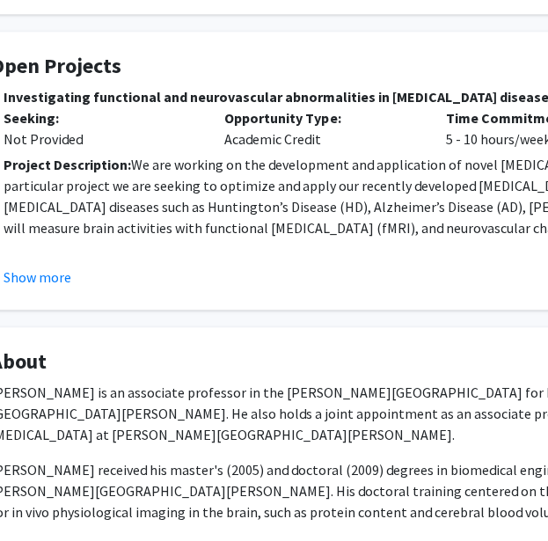
scroll to position [311, 89]
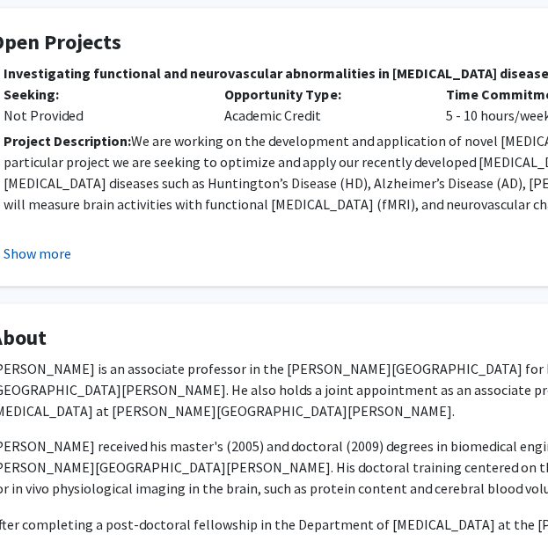
click at [17, 245] on button "Show more" at bounding box center [38, 253] width 68 height 21
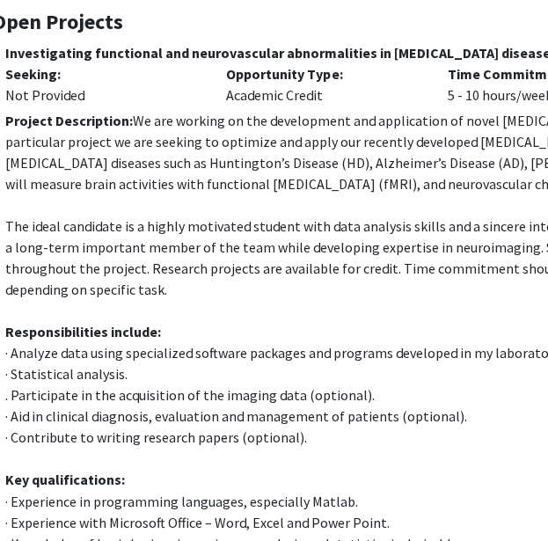
scroll to position [332, 87]
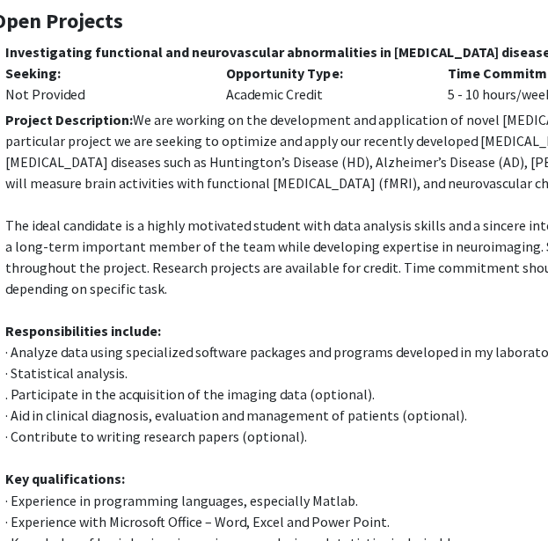
click at [131, 54] on span "Investigating functional and neurovascular abnormalities in neurodegenerative d…" at bounding box center [440, 51] width 897 height 21
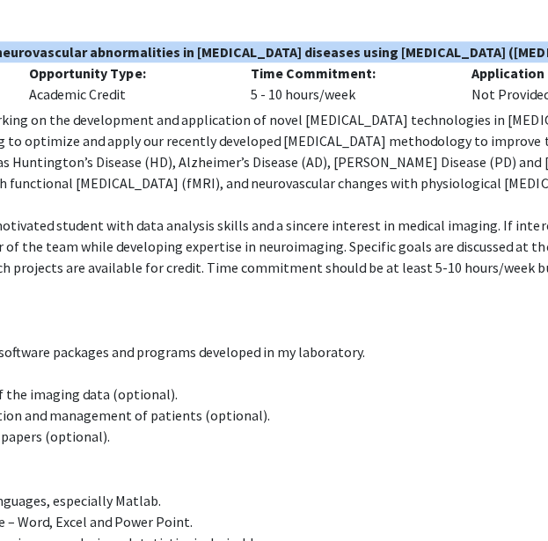
scroll to position [332, 507]
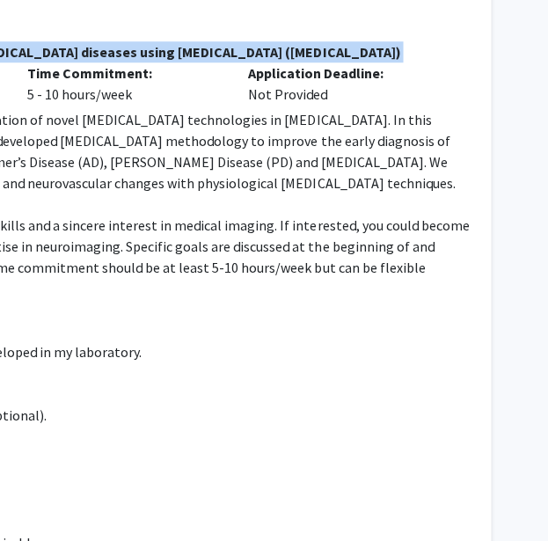
drag, startPoint x: 135, startPoint y: 54, endPoint x: 392, endPoint y: 49, distance: 256.8
click at [392, 49] on span "Investigating functional and neurovascular abnormalities in neurodegenerative d…" at bounding box center [20, 51] width 897 height 21
copy span "functional and neurovascular abnormalities in neurodegenerative diseases using …"
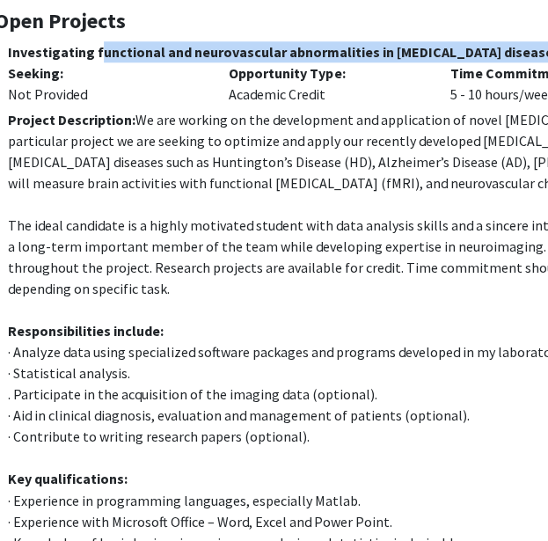
scroll to position [332, 86]
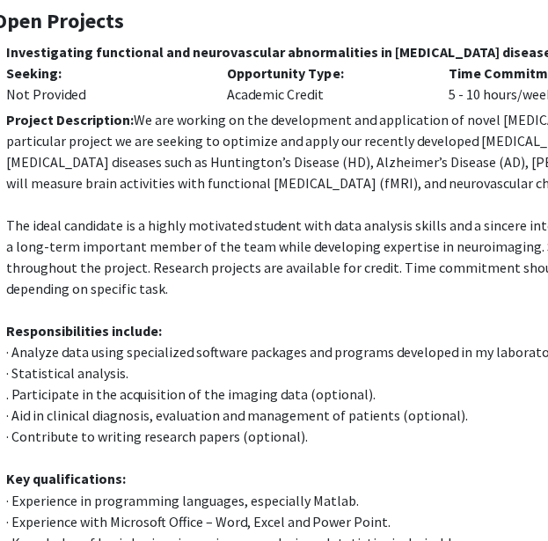
click at [157, 263] on p "The ideal candidate is a highly motivated student with data analysis skills and…" at bounding box center [448, 257] width 884 height 84
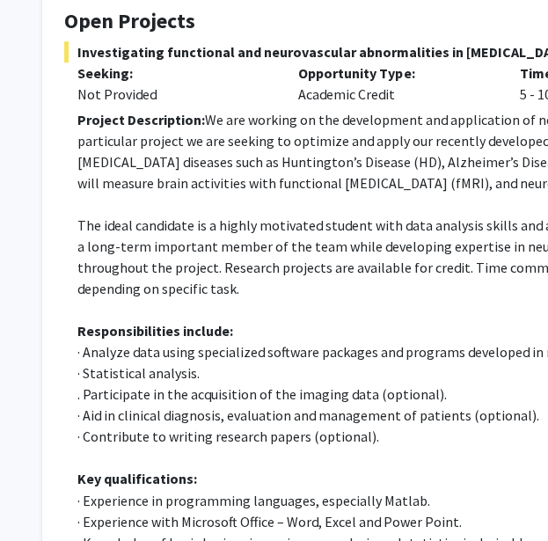
scroll to position [332, 7]
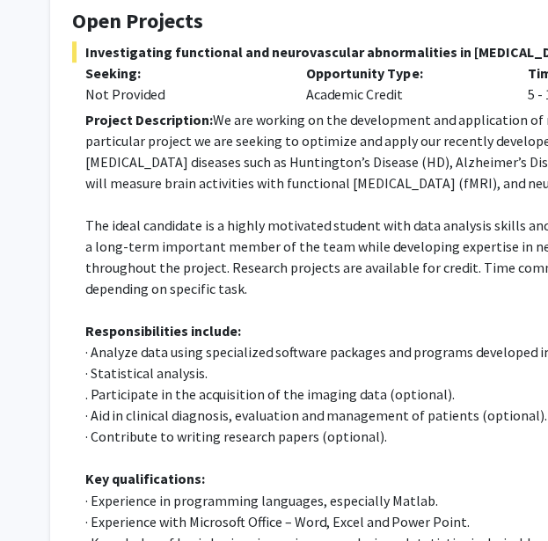
click at [172, 178] on p "Project Description: We are working on the development and application of novel…" at bounding box center [527, 151] width 884 height 84
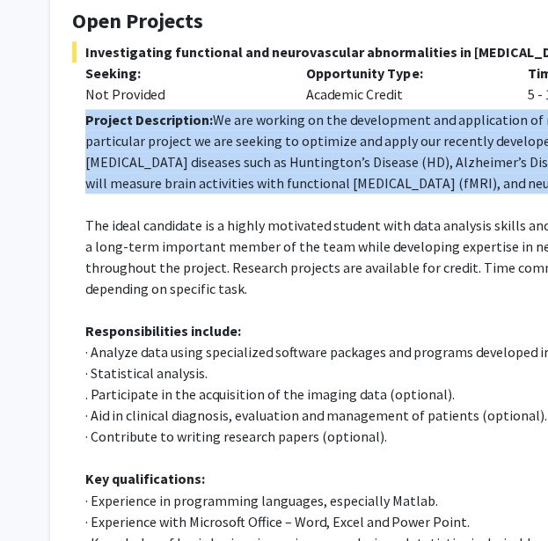
click at [172, 178] on p "Project Description: We are working on the development and application of novel…" at bounding box center [527, 151] width 884 height 84
click at [235, 124] on p "Project Description: We are working on the development and application of novel…" at bounding box center [527, 151] width 884 height 84
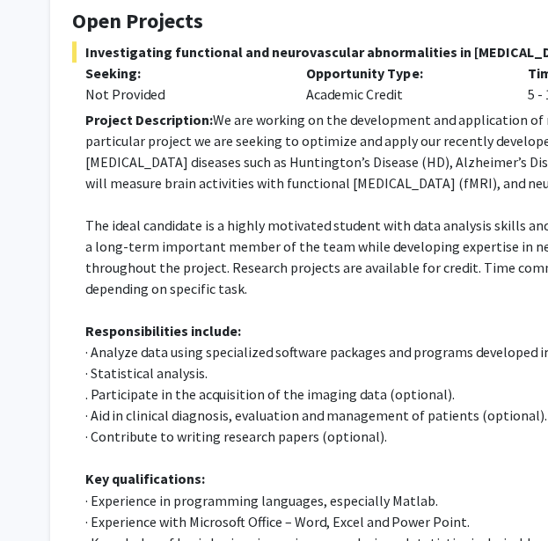
click at [216, 119] on p "Project Description: We are working on the development and application of novel…" at bounding box center [527, 151] width 884 height 84
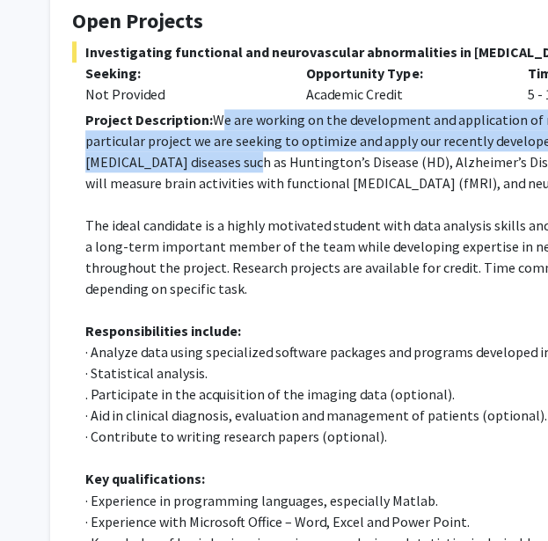
drag, startPoint x: 216, startPoint y: 119, endPoint x: 158, endPoint y: 164, distance: 73.3
click at [158, 164] on p "Project Description: We are working on the development and application of novel…" at bounding box center [527, 151] width 884 height 84
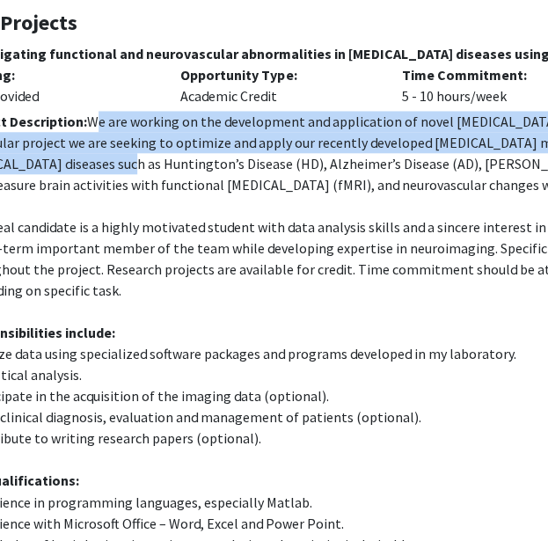
scroll to position [331, 132]
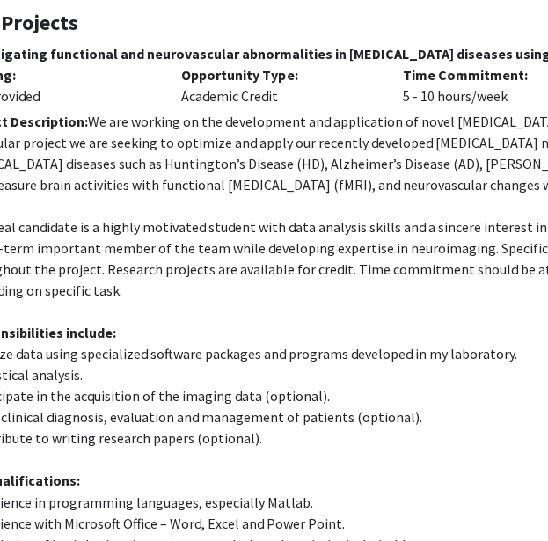
click at [213, 189] on p "Project Description: We are working on the development and application of novel…" at bounding box center [402, 153] width 884 height 84
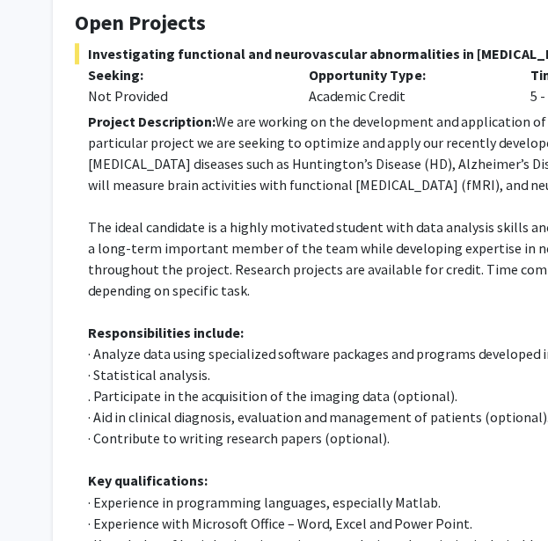
scroll to position [331, 6]
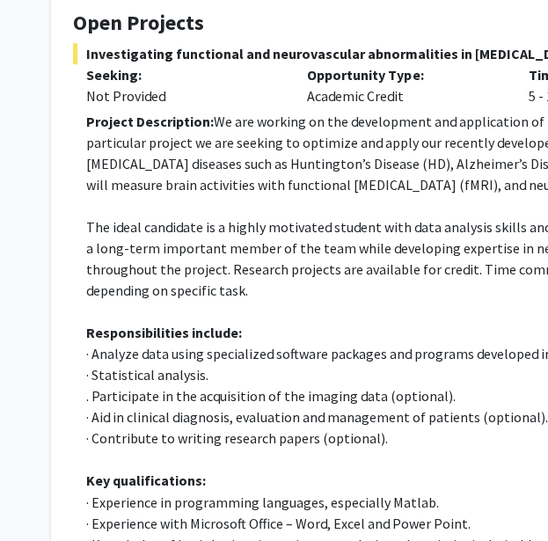
click at [215, 121] on p "Project Description: We are working on the development and application of novel…" at bounding box center [528, 153] width 884 height 84
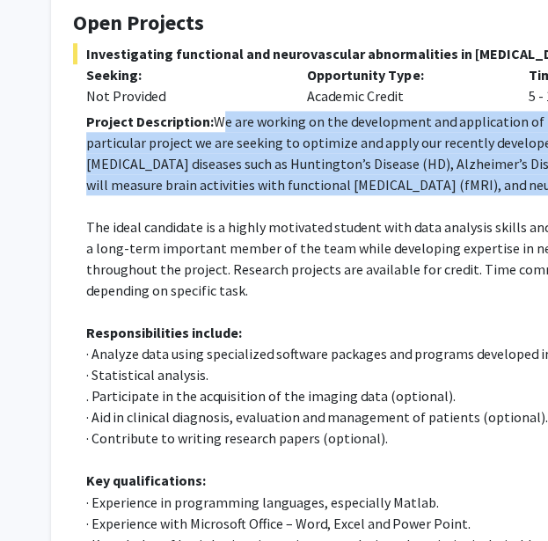
drag, startPoint x: 215, startPoint y: 121, endPoint x: 508, endPoint y: 184, distance: 300.2
click at [508, 184] on p "Project Description: We are working on the development and application of novel…" at bounding box center [528, 153] width 884 height 84
copy p "We are working on the development and application of novel MRI technologies in …"
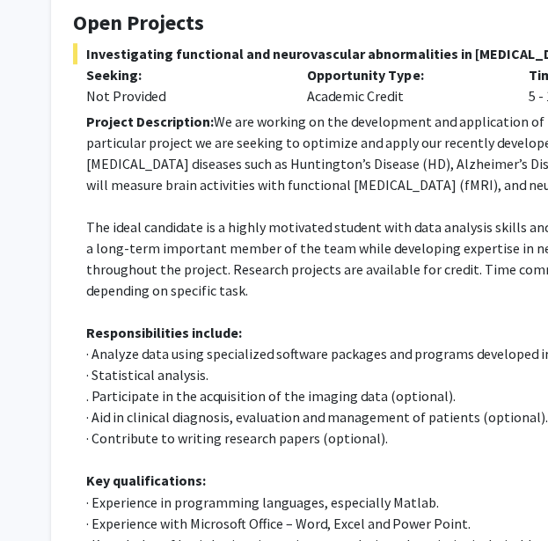
click at [243, 367] on p "· Statistical analysis." at bounding box center [528, 374] width 884 height 21
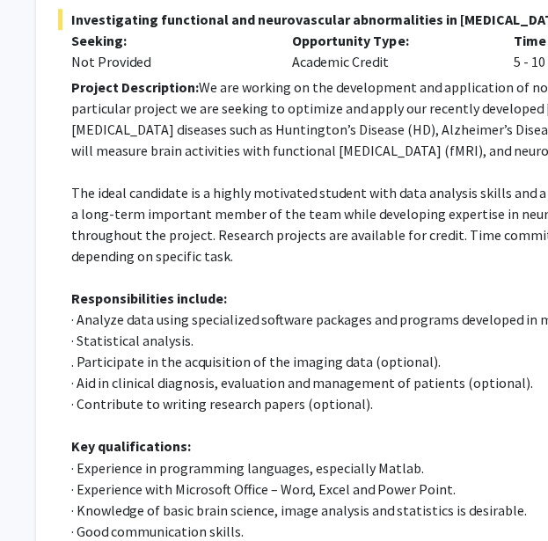
scroll to position [366, 22]
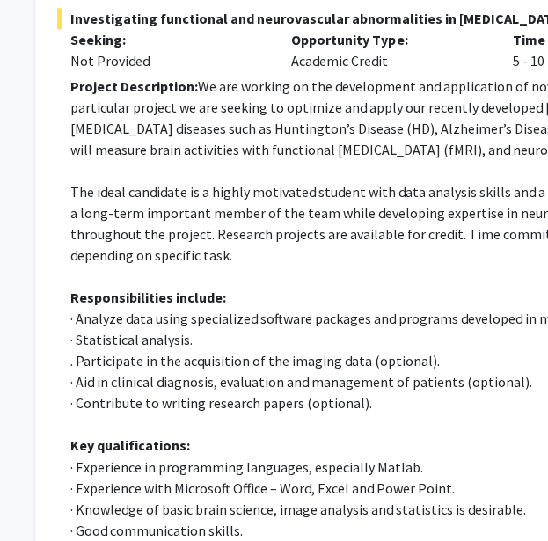
click at [139, 303] on strong "Responsibilities include:" at bounding box center [148, 297] width 156 height 18
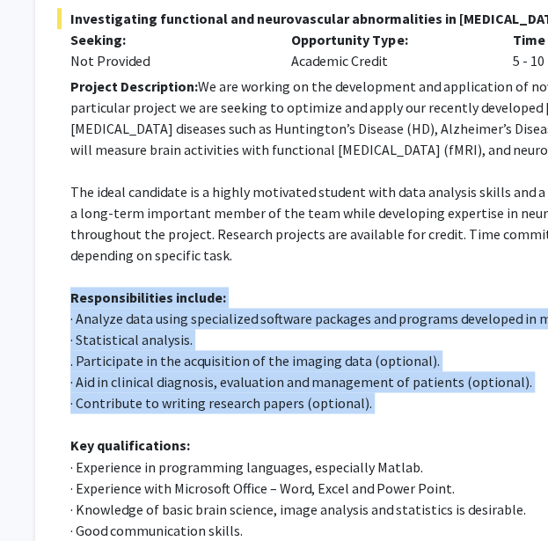
drag, startPoint x: 139, startPoint y: 303, endPoint x: 228, endPoint y: 398, distance: 130.0
click at [228, 398] on div "Project Description: We are working on the development and application of novel…" at bounding box center [512, 361] width 884 height 570
copy div "Responsibilities include: · Analyze data using specialized software packages an…"
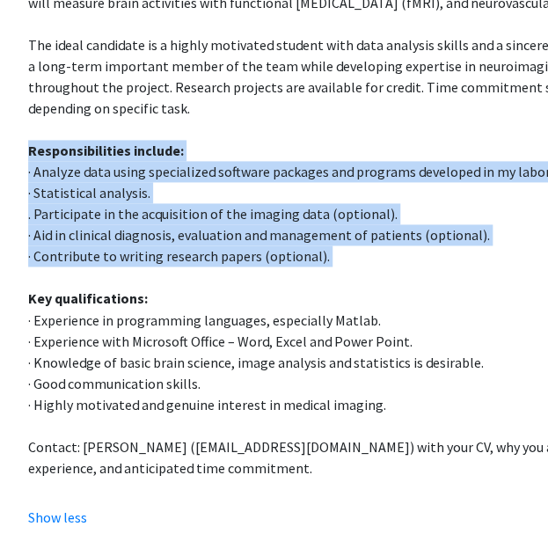
scroll to position [513, 65]
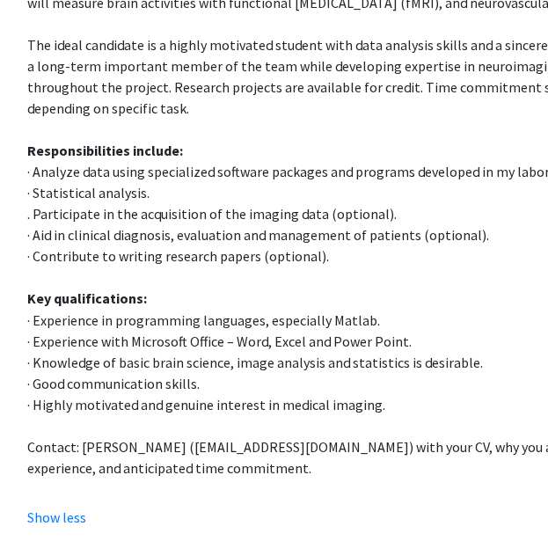
click at [246, 454] on p "Contact: Jun Hua (jhua1@jhu.edu) with your CV, why you are interested, a brief …" at bounding box center [469, 456] width 884 height 42
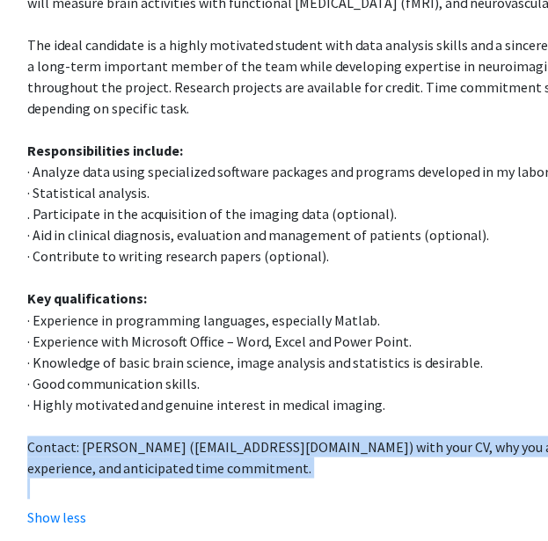
click at [246, 454] on p "Contact: Jun Hua (jhua1@jhu.edu) with your CV, why you are interested, a brief …" at bounding box center [469, 456] width 884 height 42
copy p "Contact: Jun Hua (jhua1@jhu.edu) with your CV, why you are interested, a brief …"
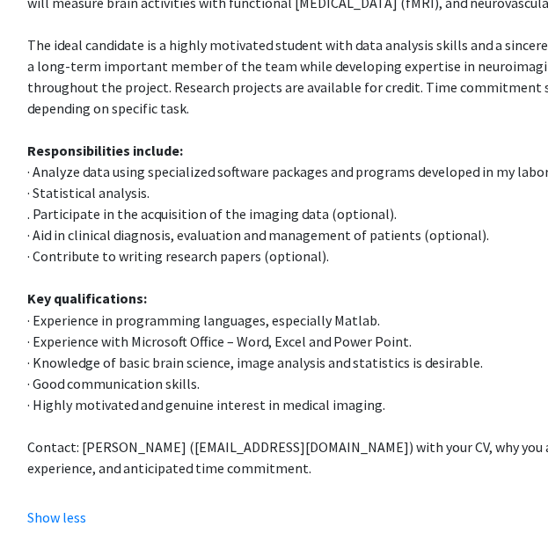
click at [217, 280] on p at bounding box center [469, 276] width 884 height 21
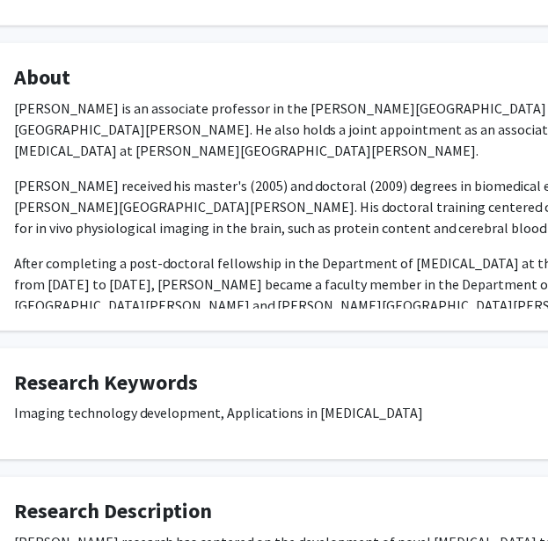
scroll to position [1037, 65]
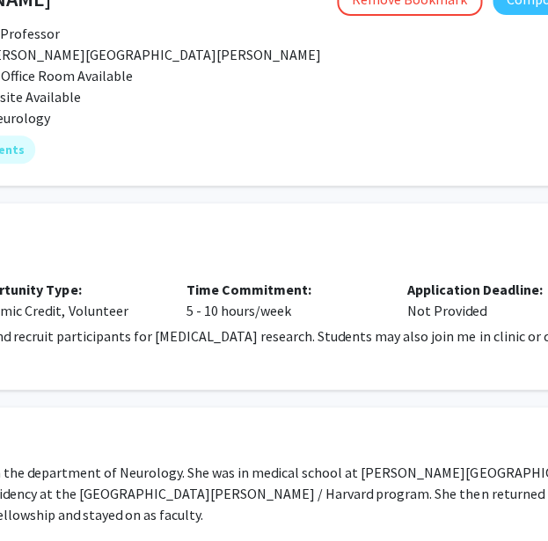
scroll to position [116, 507]
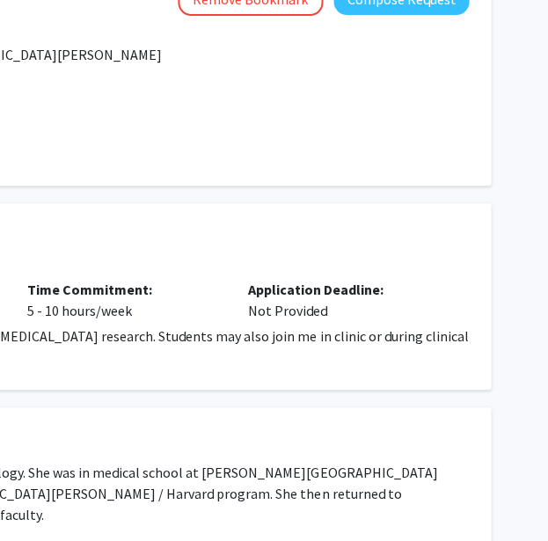
click at [221, 336] on p "I am looking for students to help screen and recruit participants for [MEDICAL_…" at bounding box center [27, 346] width 884 height 42
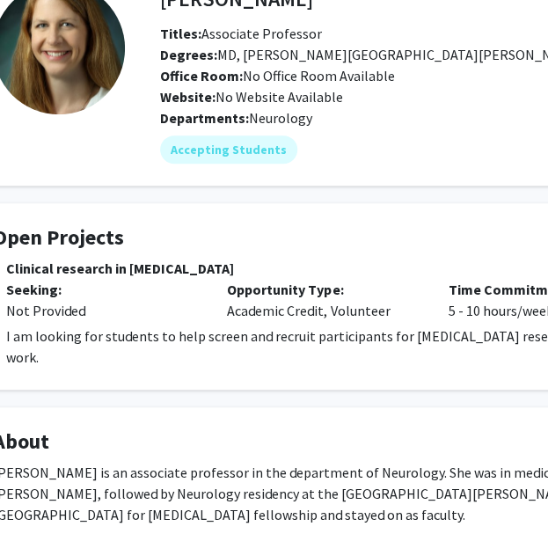
scroll to position [116, 1]
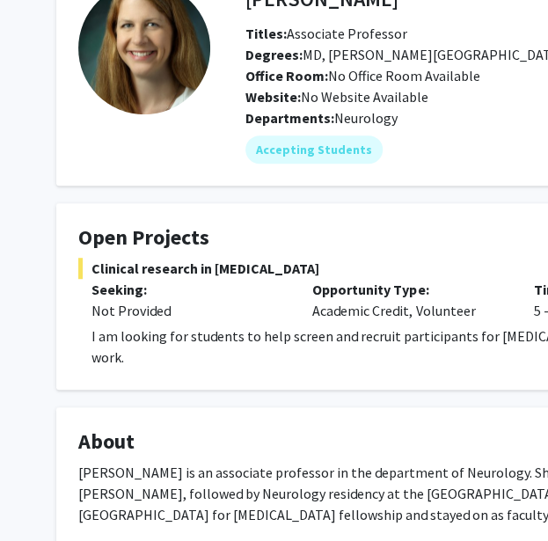
click at [181, 333] on p "I am looking for students to help screen and recruit participants for [MEDICAL_…" at bounding box center [533, 346] width 884 height 42
click at [181, 333] on p "I am looking for students to help screen and recruit participants for epilepsy …" at bounding box center [533, 346] width 884 height 42
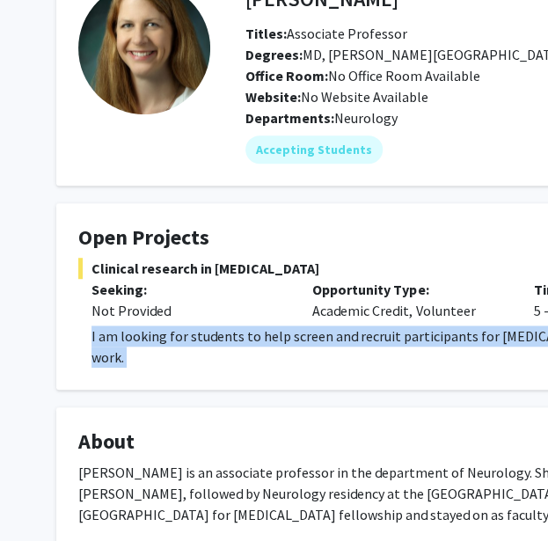
click at [181, 333] on p "I am looking for students to help screen and recruit participants for epilepsy …" at bounding box center [533, 346] width 884 height 42
copy p "I am looking for students to help screen and recruit participants for epilepsy …"
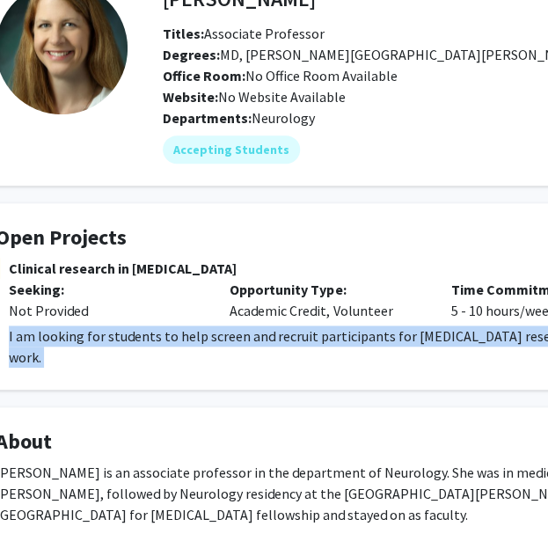
scroll to position [116, 91]
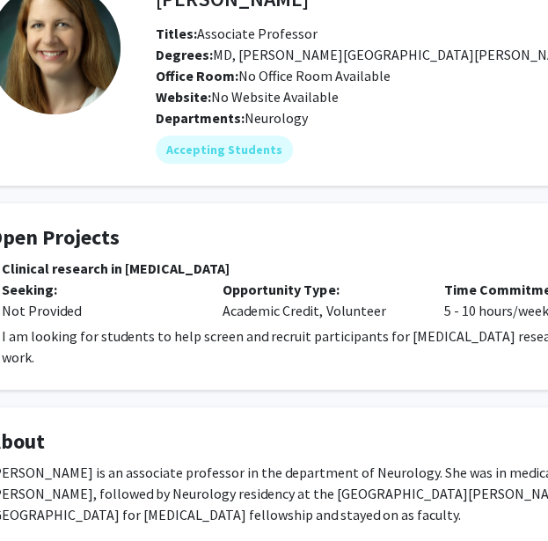
click at [174, 317] on div "Not Provided" at bounding box center [99, 310] width 194 height 21
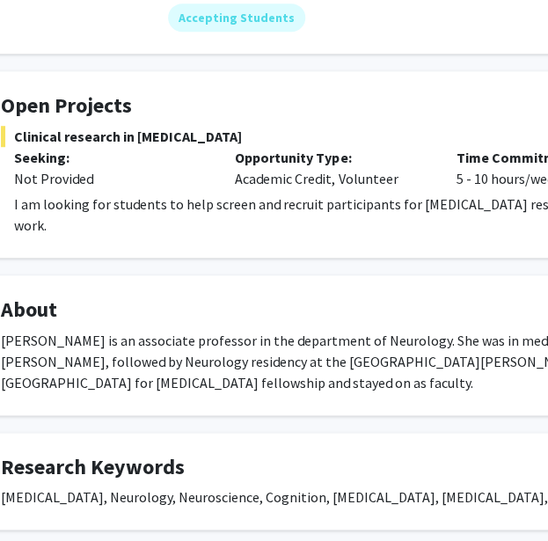
scroll to position [0, 78]
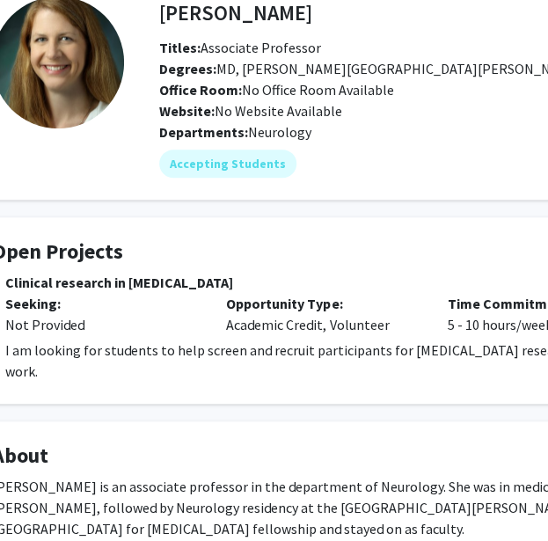
click at [149, 353] on p "I am looking for students to help screen and recruit participants for epilepsy …" at bounding box center [447, 360] width 884 height 42
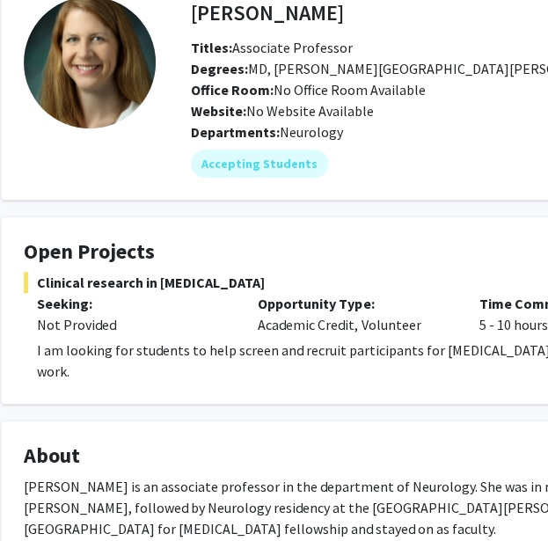
scroll to position [102, 56]
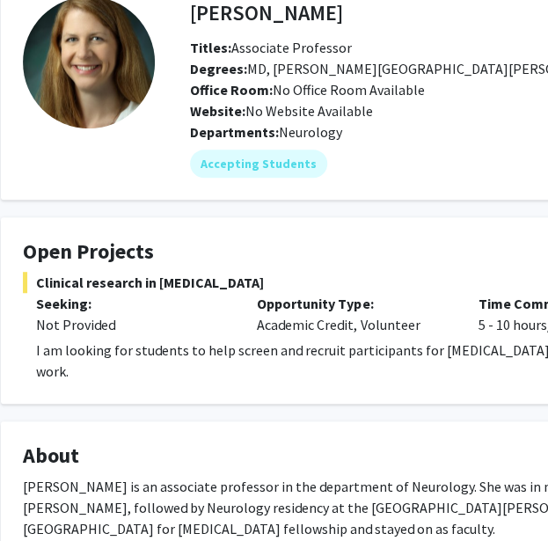
click at [223, 337] on div "Clinical research in epilepsy Seeking: Not Provided Opportunity Type: Academic …" at bounding box center [471, 327] width 897 height 110
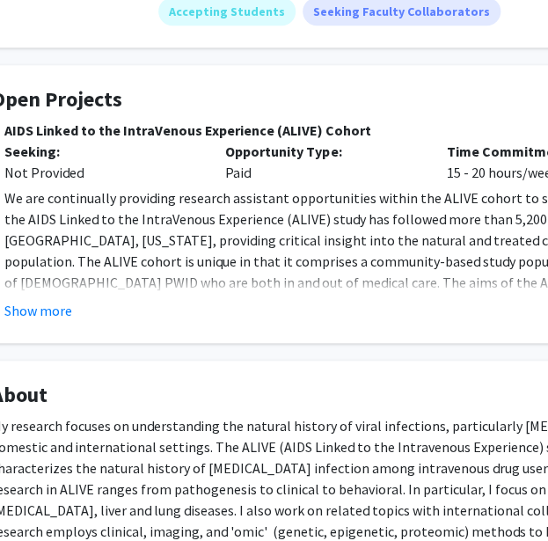
scroll to position [283, 88]
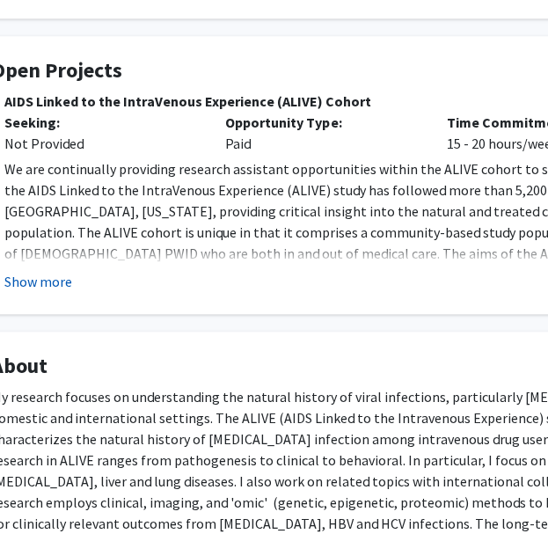
click at [54, 280] on button "Show more" at bounding box center [38, 281] width 68 height 21
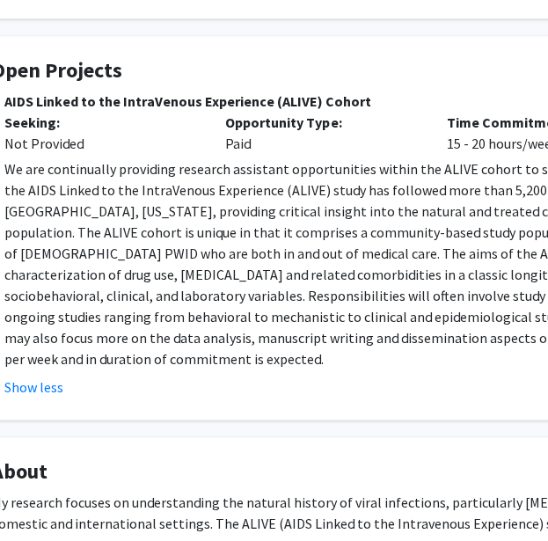
click at [133, 96] on span "AIDS Linked to the IntraVenous Experience (ALIVE) Cohort" at bounding box center [439, 101] width 897 height 21
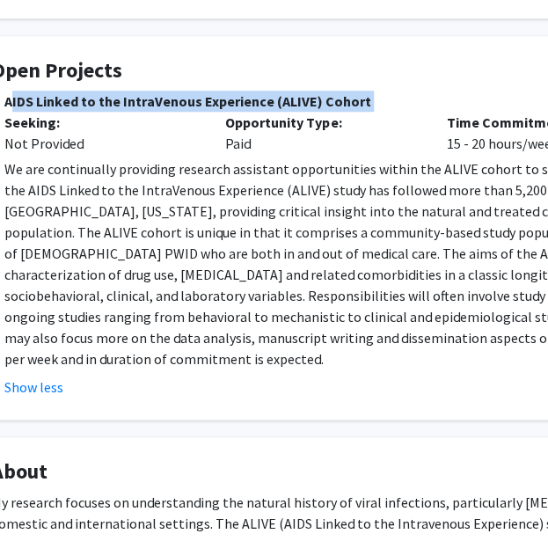
click at [133, 96] on span "AIDS Linked to the IntraVenous Experience (ALIVE) Cohort" at bounding box center [439, 101] width 897 height 21
click at [228, 92] on span "AIDS Linked to the IntraVenous Experience (ALIVE) Cohort" at bounding box center [439, 101] width 897 height 21
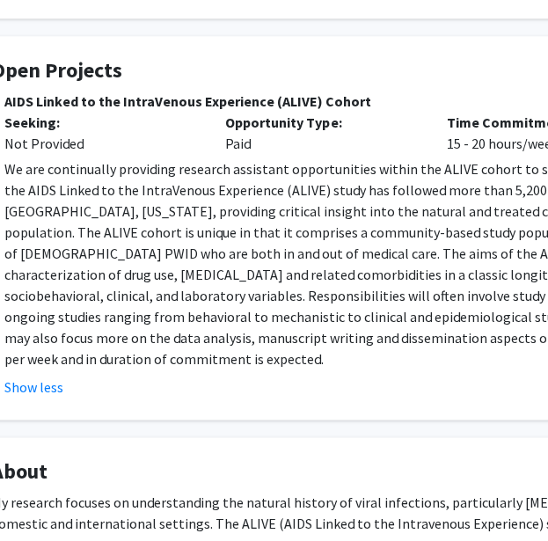
click at [299, 273] on p "We are continually providing research assistant opportunities within the ALIVE …" at bounding box center [446, 263] width 884 height 211
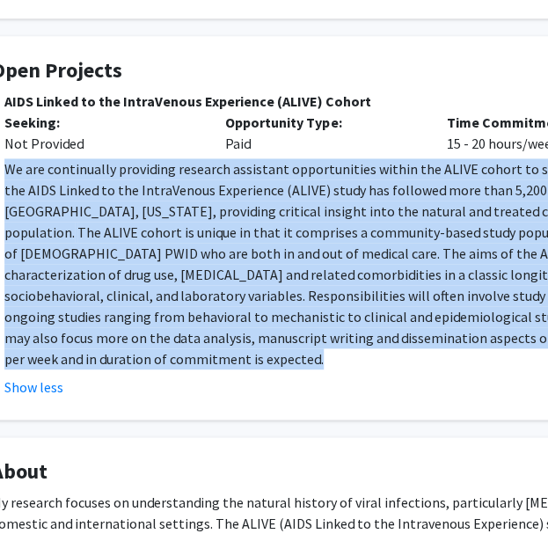
click at [299, 273] on p "We are continually providing research assistant opportunities within the ALIVE …" at bounding box center [446, 263] width 884 height 211
click at [396, 283] on p "We are continually providing research assistant opportunities within the ALIVE …" at bounding box center [446, 263] width 884 height 211
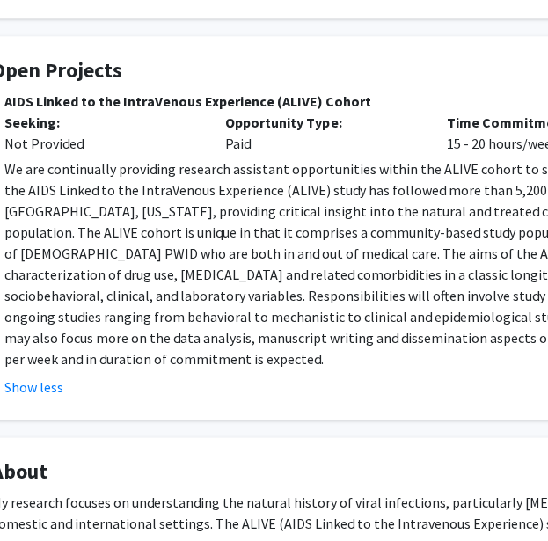
click at [181, 196] on p "We are continually providing research assistant opportunities within the ALIVE …" at bounding box center [446, 263] width 884 height 211
click at [209, 195] on p "We are continually providing research assistant opportunities within the ALIVE …" at bounding box center [446, 263] width 884 height 211
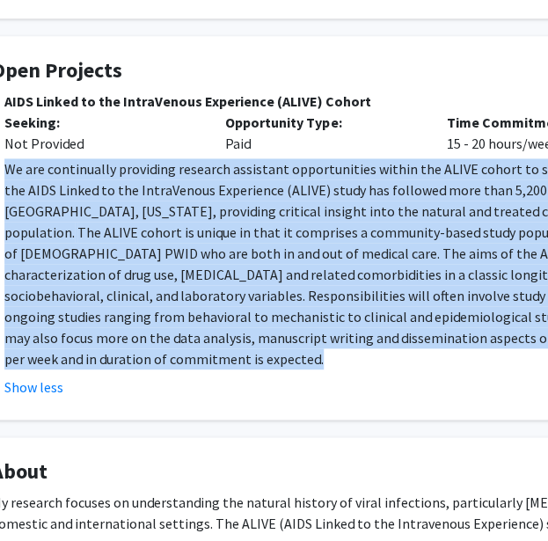
click at [209, 195] on p "We are continually providing research assistant opportunities within the ALIVE …" at bounding box center [446, 263] width 884 height 211
copy p "We are continually providing research assistant opportunities within the ALIVE …"
click at [197, 279] on p "We are continually providing research assistant opportunities within the ALIVE …" at bounding box center [446, 263] width 884 height 211
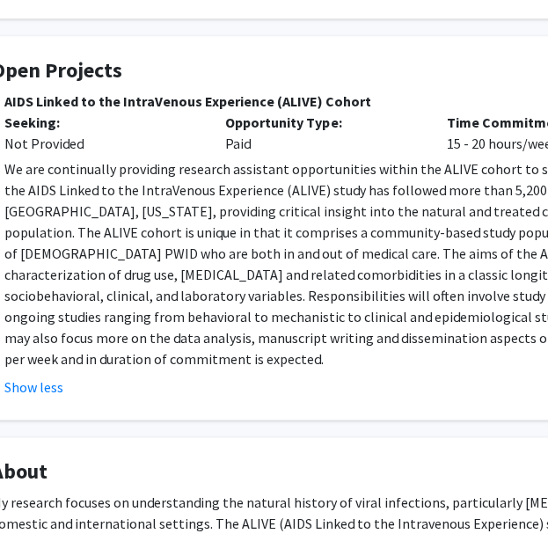
click at [448, 171] on p "We are continually providing research assistant opportunities within the ALIVE …" at bounding box center [446, 263] width 884 height 211
click at [253, 210] on p "We are continually providing research assistant opportunities within the ALIVE …" at bounding box center [446, 263] width 884 height 211
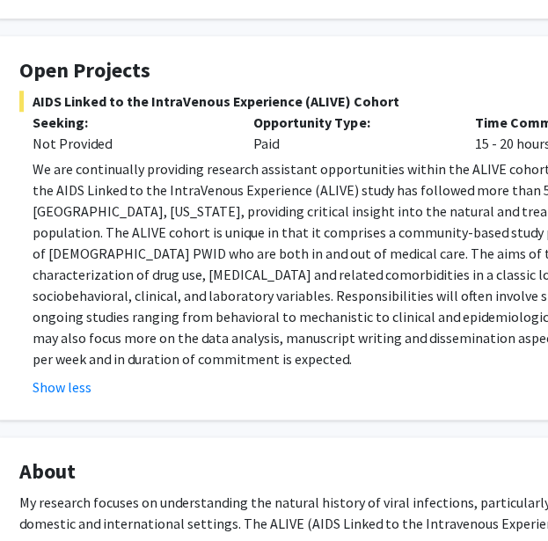
scroll to position [283, 90]
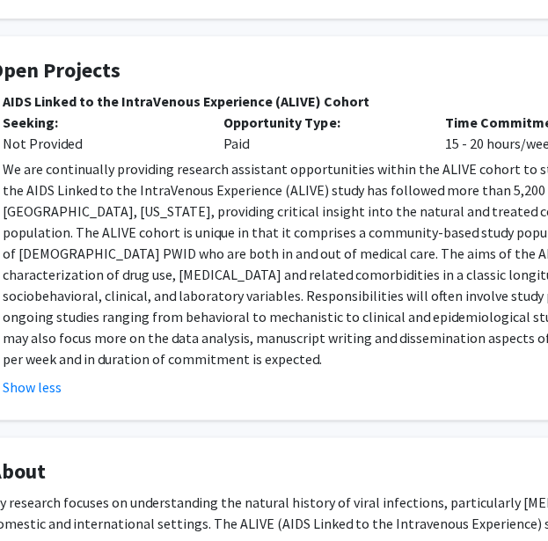
click at [97, 178] on p "We are continually providing research assistant opportunities within the ALIVE …" at bounding box center [445, 263] width 884 height 211
click at [329, 215] on p "We are continually providing research assistant opportunities within the ALIVE …" at bounding box center [445, 263] width 884 height 211
click at [237, 229] on p "We are continually providing research assistant opportunities within the ALIVE …" at bounding box center [445, 263] width 884 height 211
click at [368, 192] on p "We are continually providing research assistant opportunities within the ALIVE …" at bounding box center [445, 263] width 884 height 211
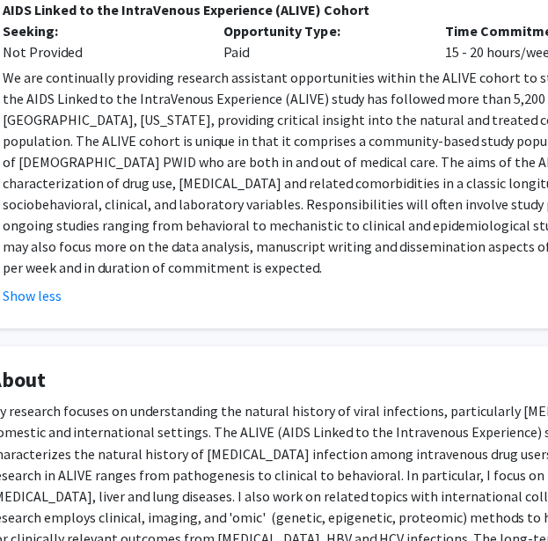
scroll to position [360, 90]
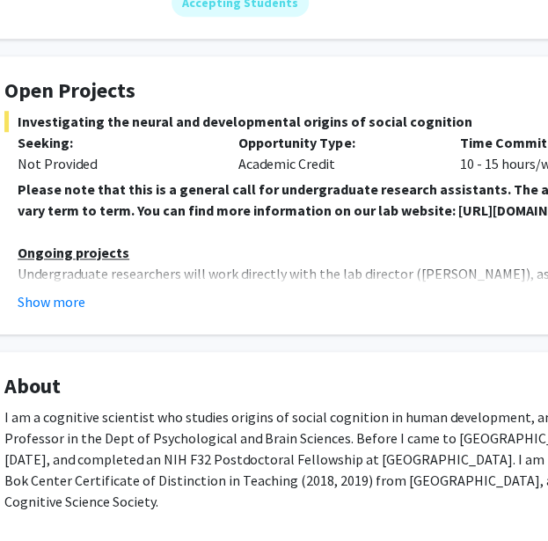
scroll to position [286, 75]
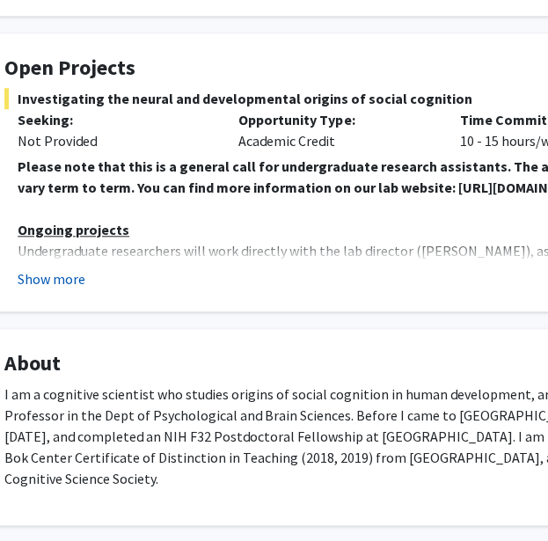
click at [59, 281] on button "Show more" at bounding box center [52, 278] width 68 height 21
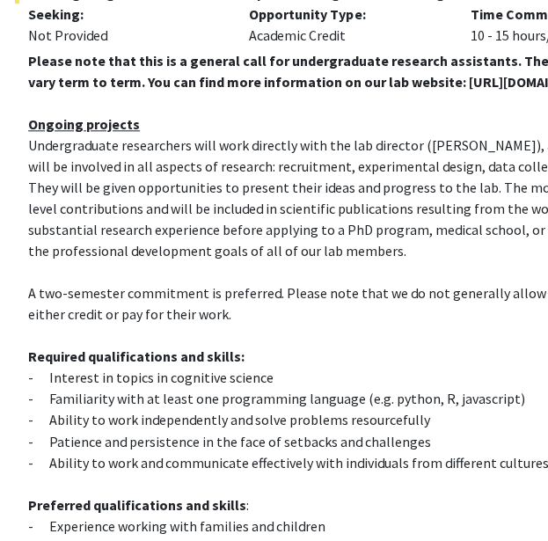
scroll to position [397, 64]
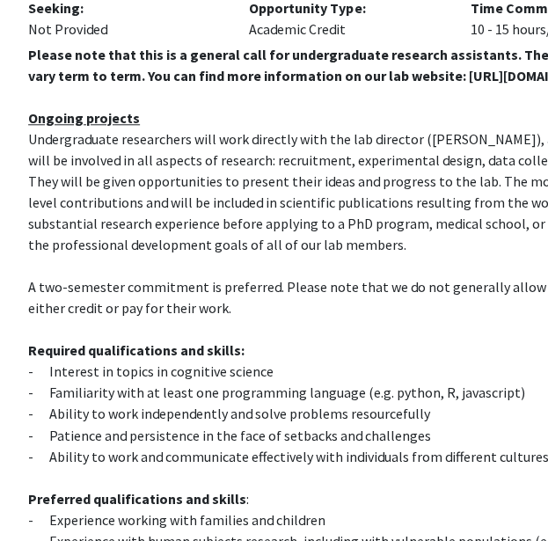
click at [89, 244] on span "Undergraduate researchers will work directly with the lab director ([PERSON_NAM…" at bounding box center [469, 191] width 882 height 123
click at [84, 251] on span "Undergraduate researchers will work directly with the lab director (Dr. Shari L…" at bounding box center [469, 191] width 882 height 123
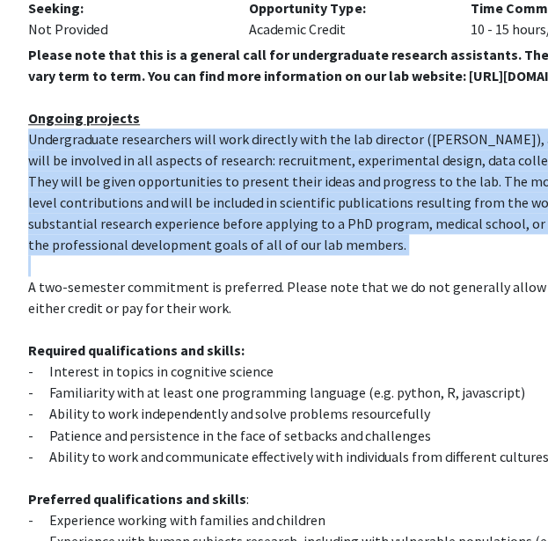
click at [84, 251] on span "Undergraduate researchers will work directly with the lab director (Dr. Shari L…" at bounding box center [469, 191] width 882 height 123
click at [199, 244] on p "Undergraduate researchers will work directly with the lab director (Dr. Shari L…" at bounding box center [470, 191] width 884 height 127
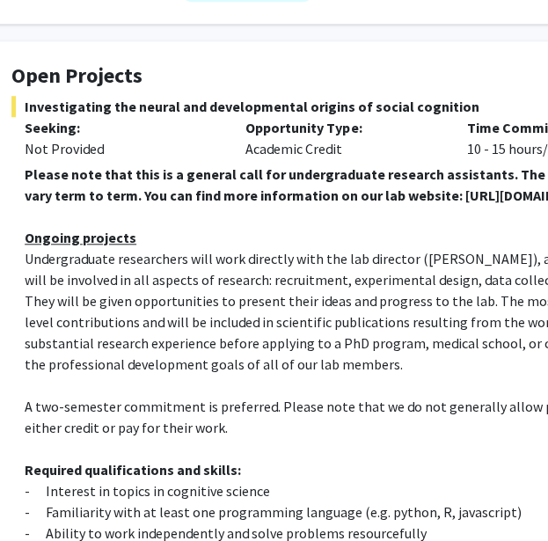
scroll to position [278, 71]
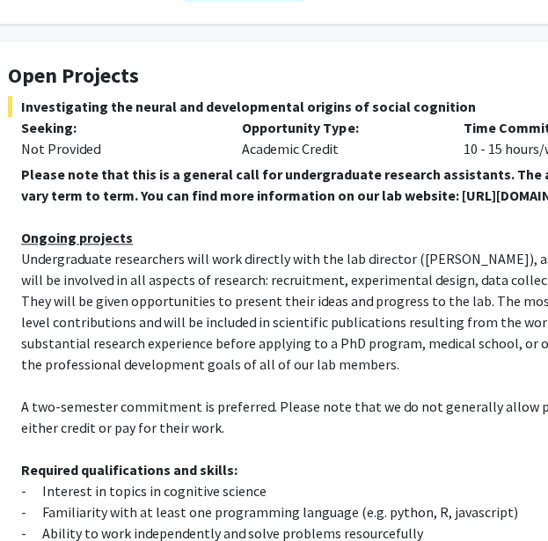
click at [323, 303] on span "Undergraduate researchers will work directly with the lab director (Dr. Shari L…" at bounding box center [462, 311] width 882 height 123
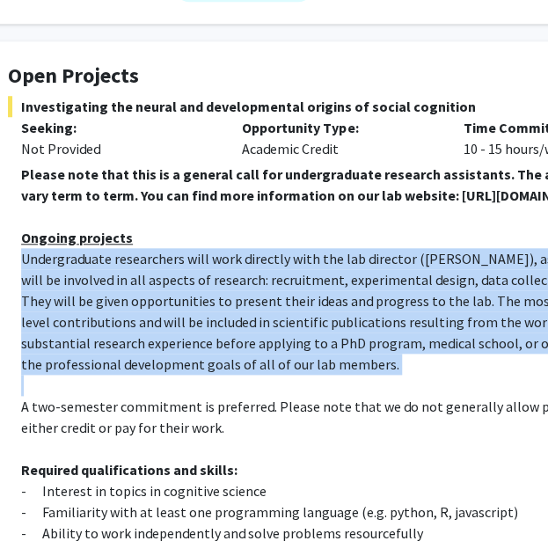
click at [323, 303] on span "Undergraduate researchers will work directly with the lab director (Dr. Shari L…" at bounding box center [462, 311] width 882 height 123
copy span "Undergraduate researchers will work directly with the lab director (Dr. Shari L…"
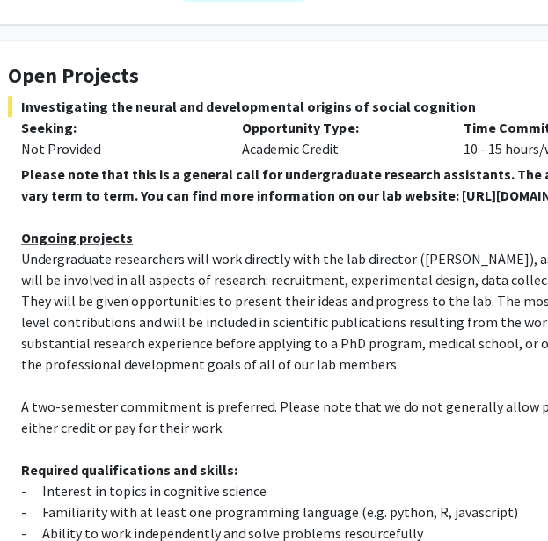
click at [295, 397] on span "A two-semester commitment is preferred. Please note that we do not generally al…" at bounding box center [446, 416] width 850 height 39
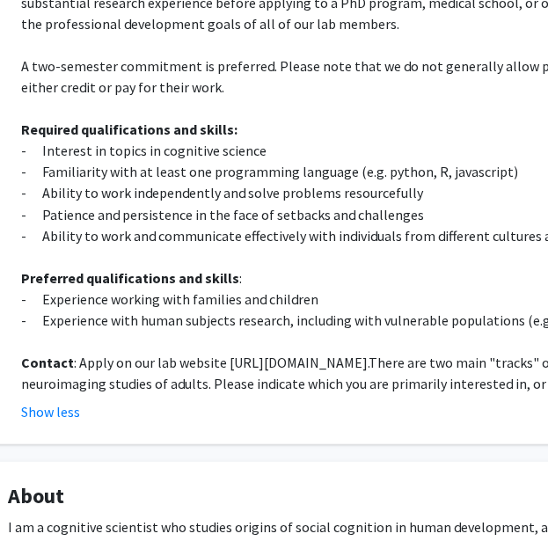
scroll to position [619, 71]
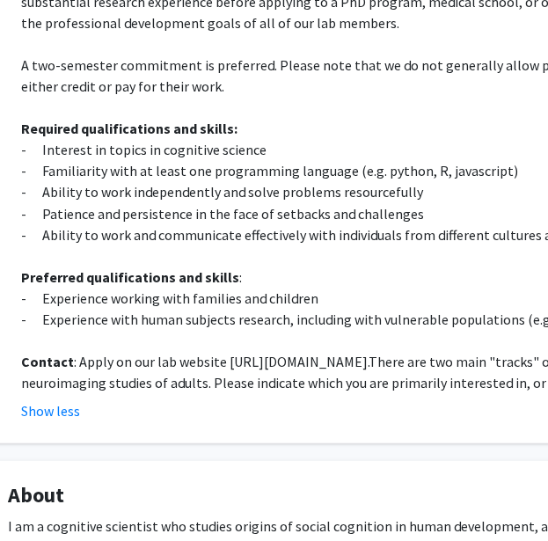
click at [202, 277] on strong "Preferred qualifications and skills" at bounding box center [130, 276] width 218 height 18
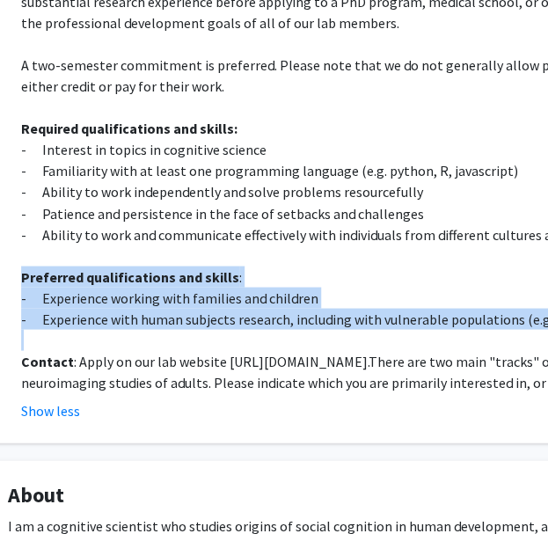
drag, startPoint x: 202, startPoint y: 277, endPoint x: 277, endPoint y: 312, distance: 82.6
click at [277, 312] on div "Please note that this is a general call for undergraduate research assistants. …" at bounding box center [463, 107] width 884 height 570
copy div "Preferred qualifications and skills : - Experience working with families and ch…"
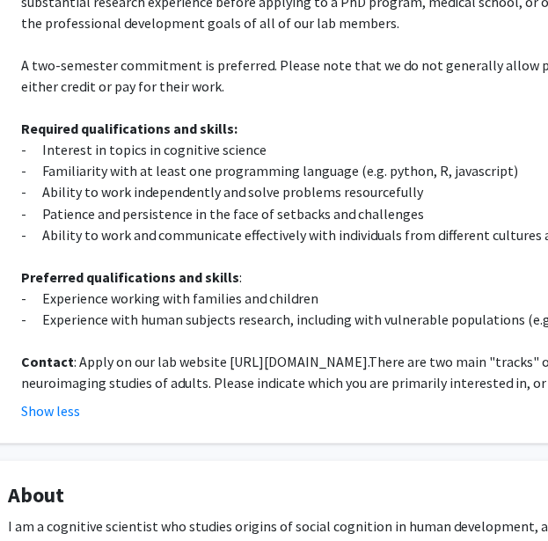
click at [302, 374] on span "There are two main "tracks" of the lab: (i) studies of babies and young childre…" at bounding box center [453, 371] width 865 height 39
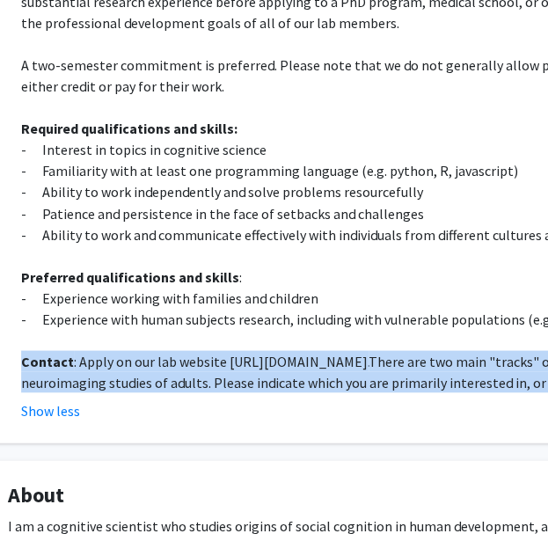
click at [302, 374] on span "There are two main "tracks" of the lab: (i) studies of babies and young childre…" at bounding box center [453, 371] width 865 height 39
click at [195, 350] on p "Contact : Apply on our lab website https://www.liulaboratory.org/people/joining…" at bounding box center [463, 371] width 884 height 42
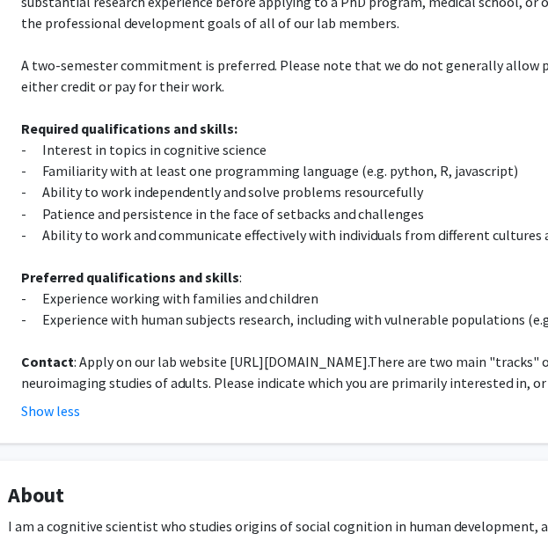
click at [195, 350] on p "Contact : Apply on our lab website https://www.liulaboratory.org/people/joining…" at bounding box center [463, 371] width 884 height 42
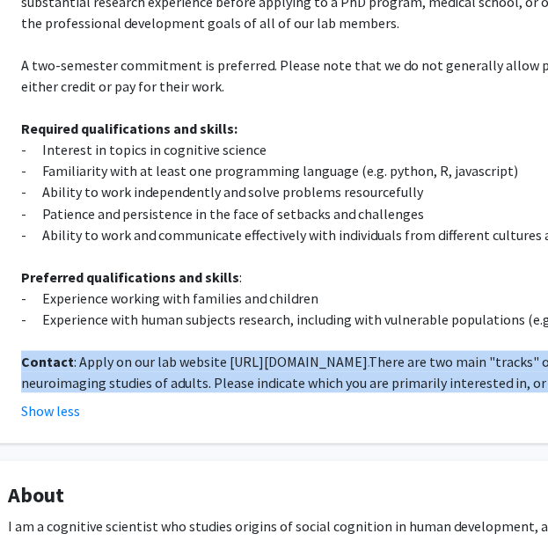
click at [195, 350] on p "Contact : Apply on our lab website https://www.liulaboratory.org/people/joining…" at bounding box center [463, 371] width 884 height 42
copy p "Contact : Apply on our lab website https://www.liulaboratory.org/people/joining…"
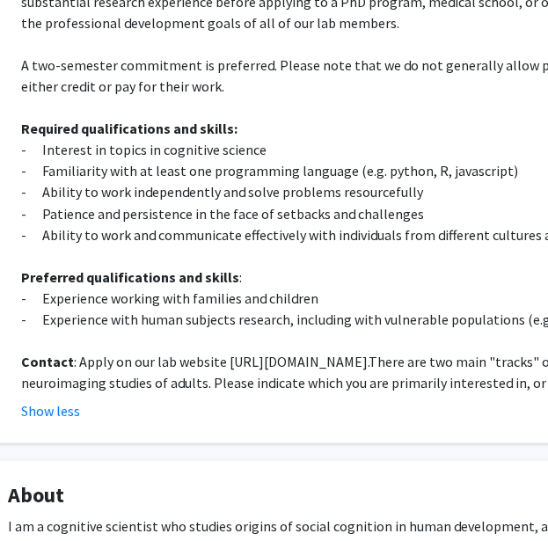
click at [345, 335] on p at bounding box center [463, 339] width 884 height 21
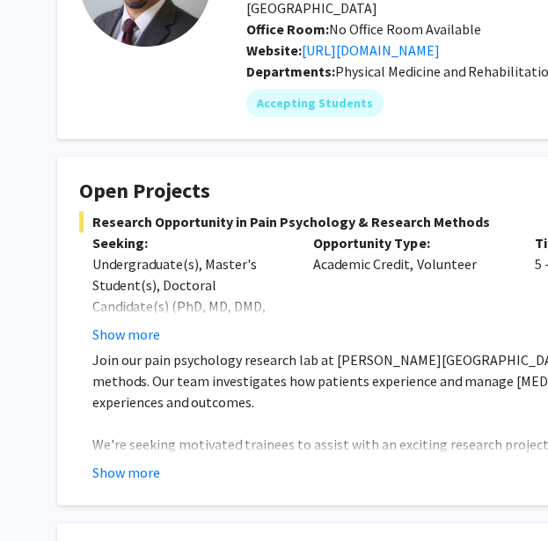
scroll to position [185, 0]
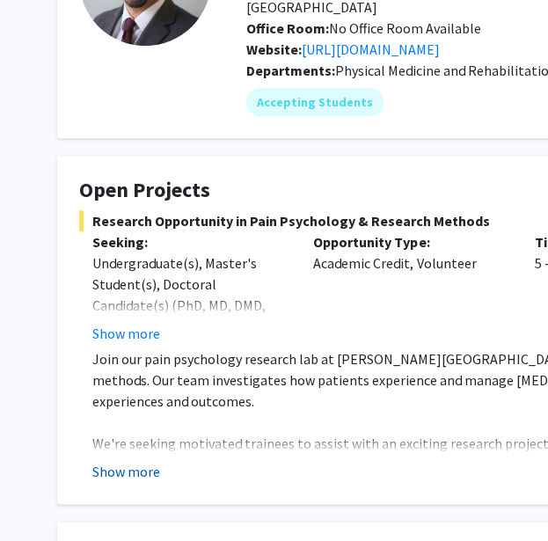
click at [138, 461] on button "Show more" at bounding box center [126, 471] width 68 height 21
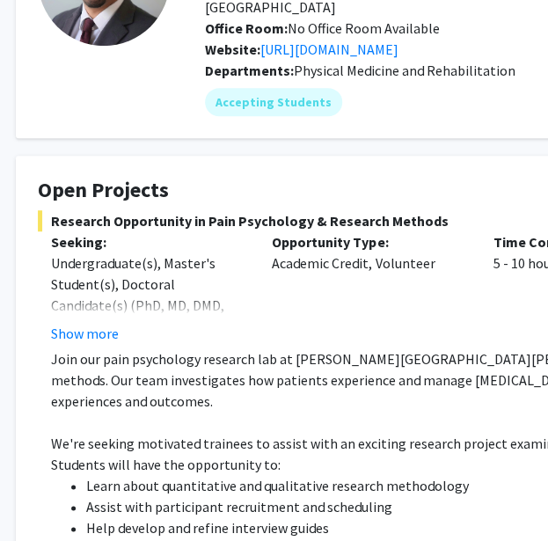
scroll to position [185, 42]
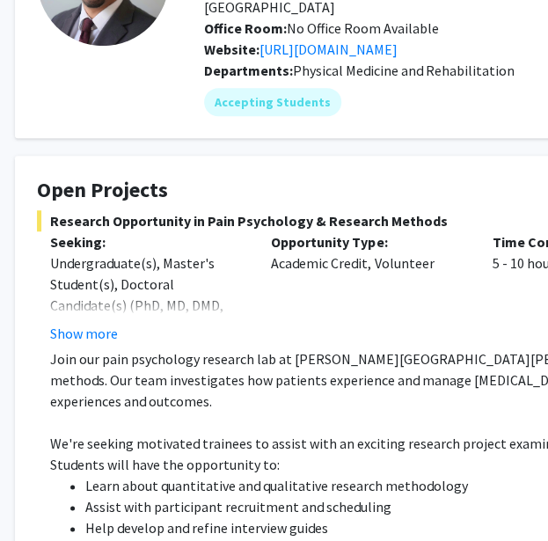
click at [322, 354] on p "Join our pain psychology research lab at [PERSON_NAME][GEOGRAPHIC_DATA][PERSON_…" at bounding box center [492, 379] width 884 height 63
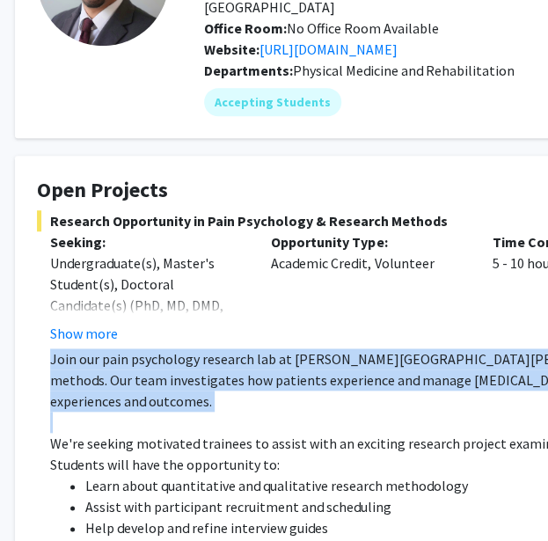
click at [322, 354] on p "Join our pain psychology research lab at [PERSON_NAME][GEOGRAPHIC_DATA][PERSON_…" at bounding box center [492, 379] width 884 height 63
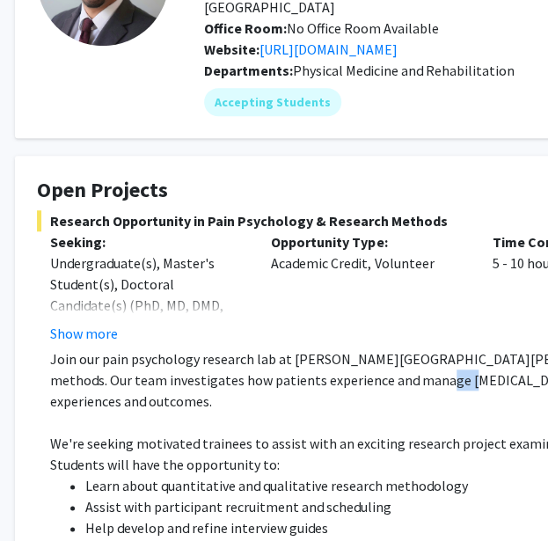
click at [322, 354] on p "Join our pain psychology research lab at [PERSON_NAME][GEOGRAPHIC_DATA][PERSON_…" at bounding box center [492, 379] width 884 height 63
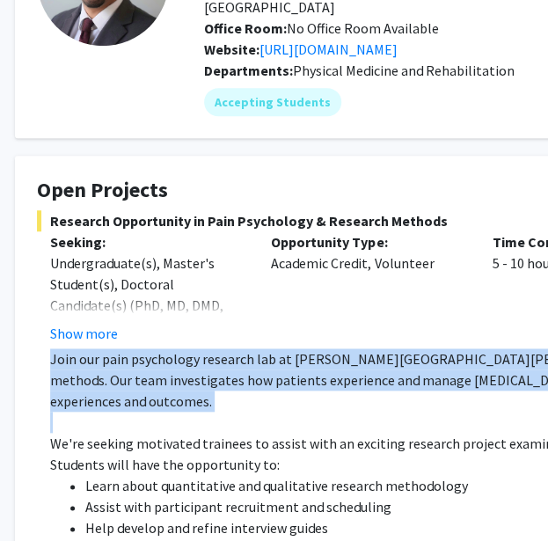
click at [322, 354] on p "Join our pain psychology research lab at [PERSON_NAME][GEOGRAPHIC_DATA][PERSON_…" at bounding box center [492, 379] width 884 height 63
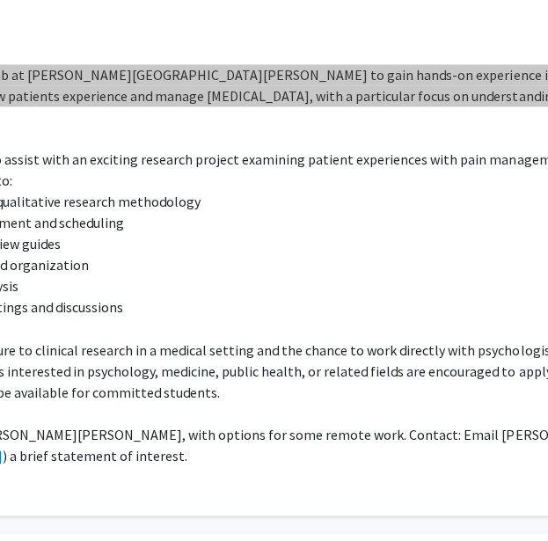
scroll to position [469, 33]
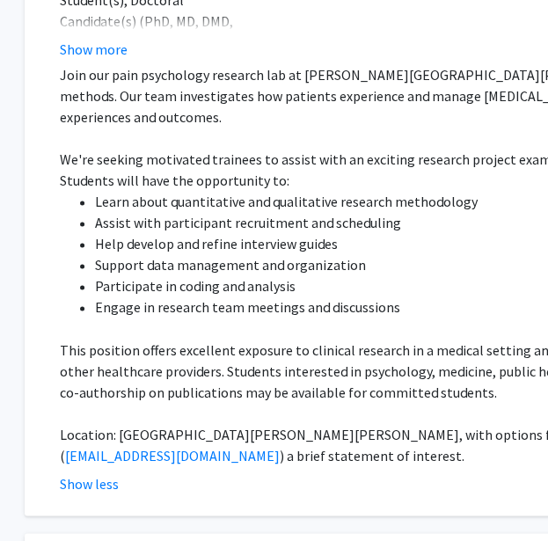
click at [436, 341] on p "This position offers excellent exposure to clinical research in a medical setti…" at bounding box center [502, 370] width 884 height 63
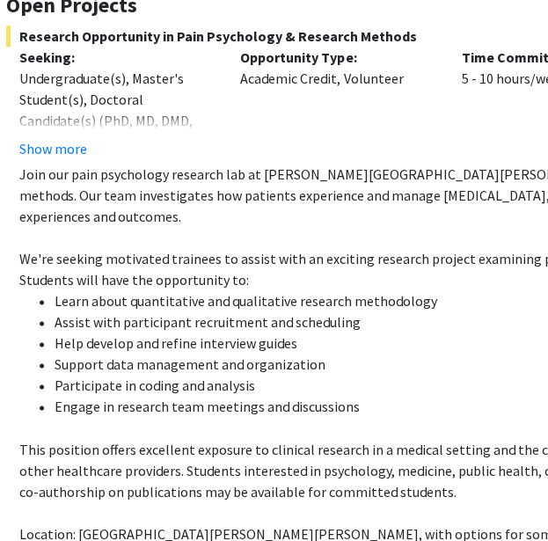
scroll to position [370, 73]
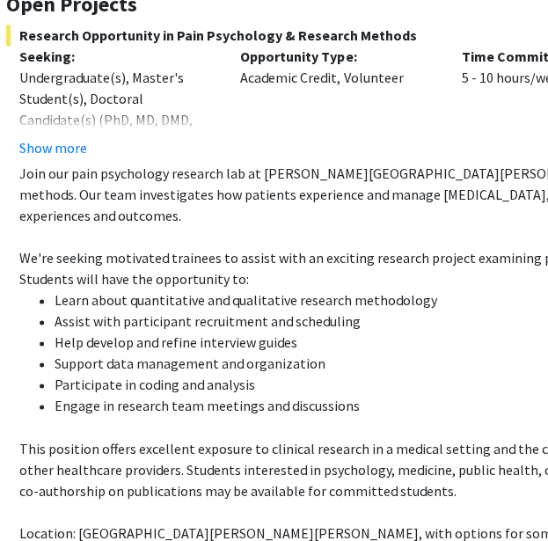
click at [397, 92] on div "Opportunity Type: Academic Credit, Volunteer" at bounding box center [337, 102] width 221 height 113
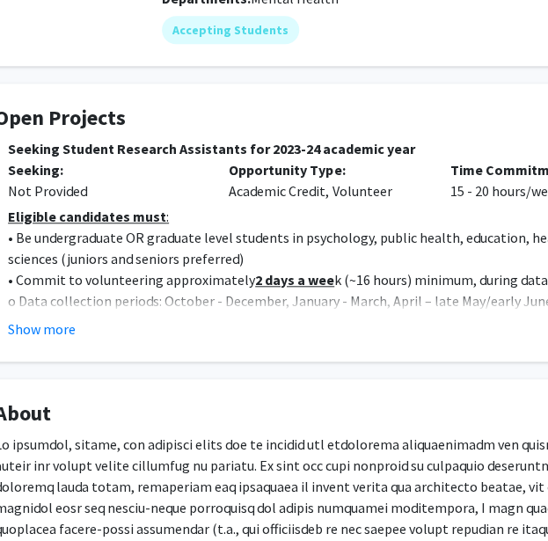
scroll to position [238, 84]
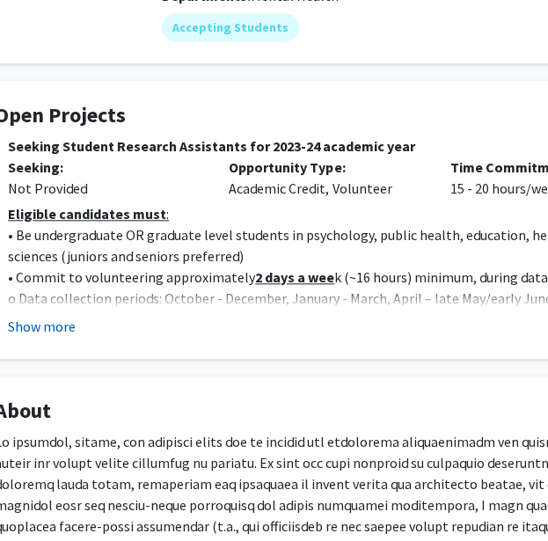
click at [56, 321] on button "Show more" at bounding box center [42, 326] width 68 height 21
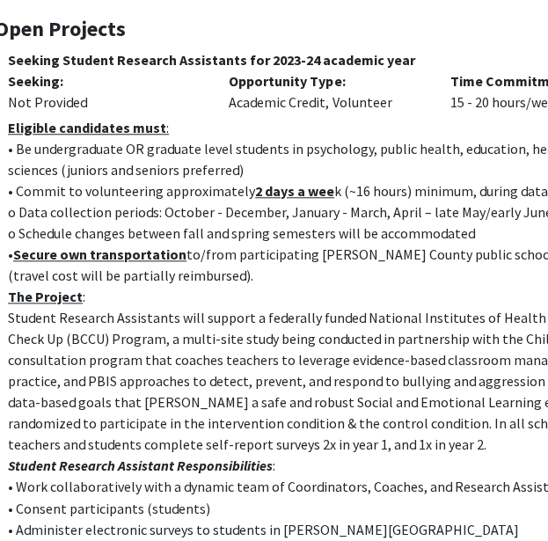
scroll to position [326, 84]
